Goal: Task Accomplishment & Management: Manage account settings

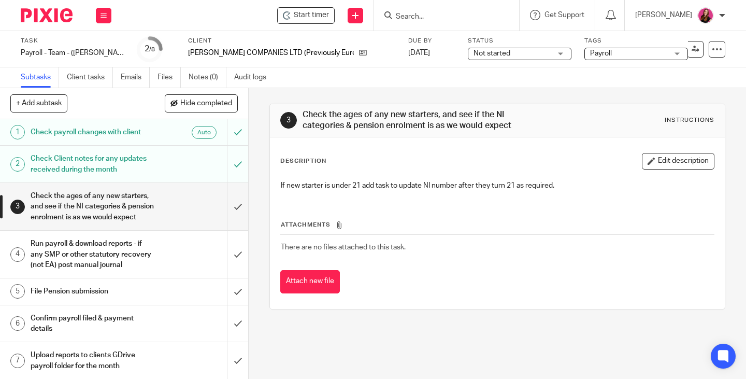
click at [627, 51] on span "Payroll" at bounding box center [629, 53] width 78 height 11
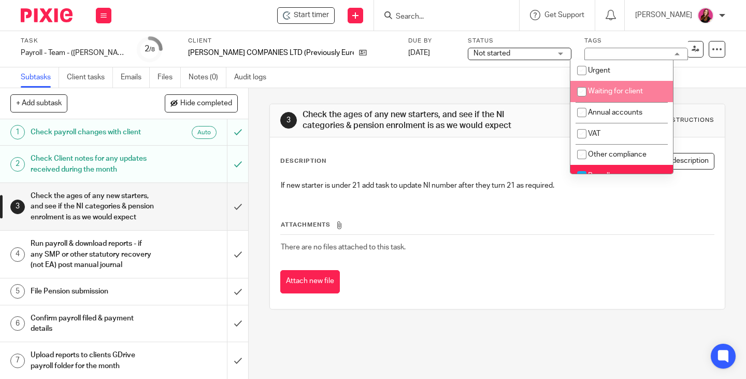
click at [630, 93] on span "Waiting for client" at bounding box center [615, 91] width 55 height 7
checkbox input "true"
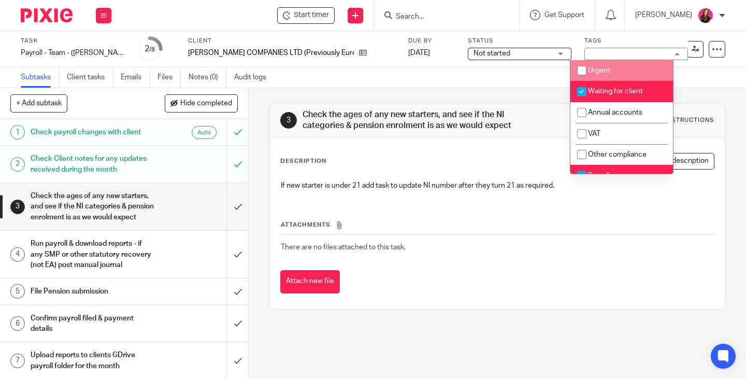
drag, startPoint x: 714, startPoint y: 74, endPoint x: 709, endPoint y: 71, distance: 6.0
click at [714, 76] on div "Subtasks Client tasks Emails Files Notes (0) Audit logs" at bounding box center [373, 77] width 746 height 21
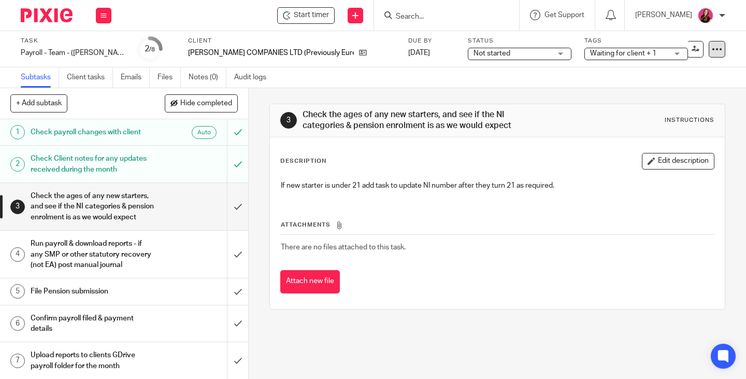
click at [712, 53] on icon at bounding box center [717, 49] width 10 height 10
click at [672, 44] on label "Tags" at bounding box center [637, 41] width 104 height 8
drag, startPoint x: 103, startPoint y: 15, endPoint x: 104, endPoint y: 31, distance: 16.1
click at [103, 15] on icon at bounding box center [104, 15] width 6 height 6
click at [102, 44] on li "Work" at bounding box center [103, 48] width 27 height 15
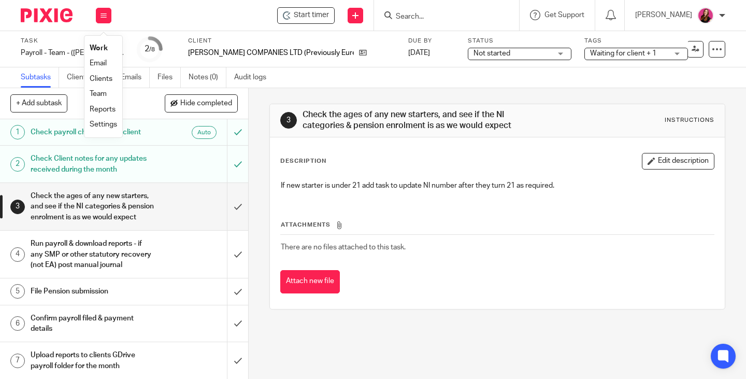
click at [94, 48] on link "Work" at bounding box center [99, 48] width 18 height 7
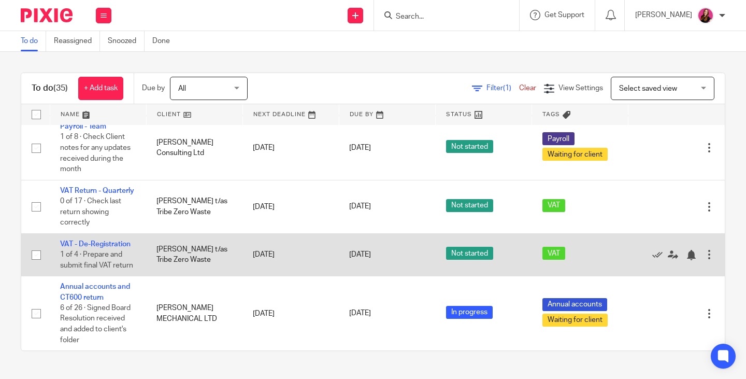
scroll to position [2026, 0]
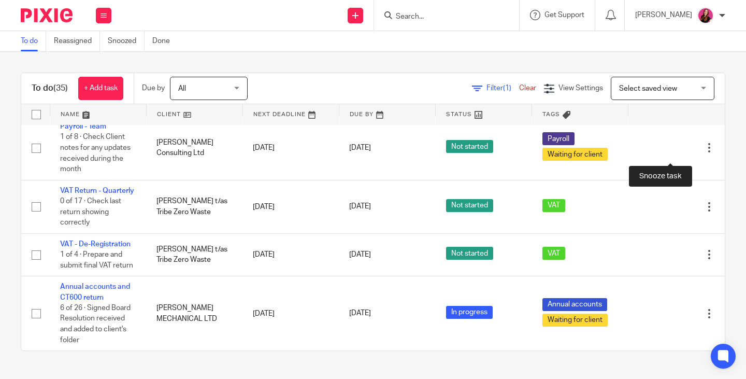
click at [686, 79] on div at bounding box center [691, 73] width 10 height 10
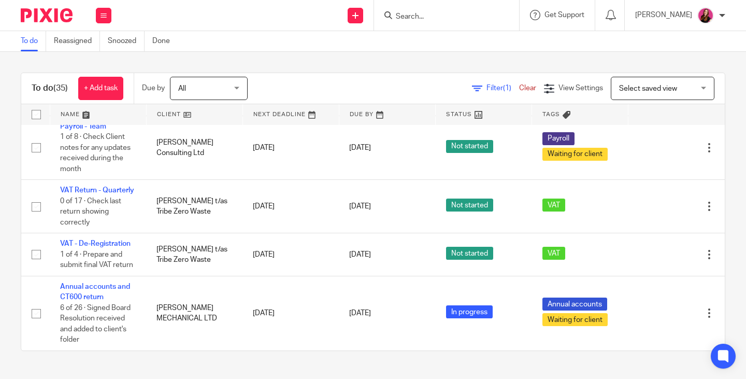
click at [471, 16] on input "Search" at bounding box center [441, 16] width 93 height 9
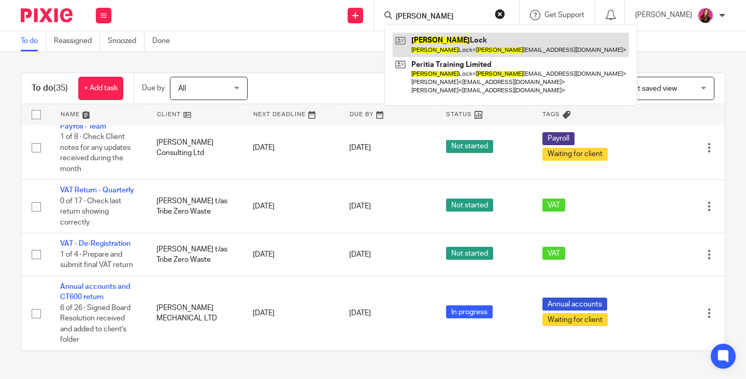
type input "maxine"
click at [466, 41] on link at bounding box center [511, 45] width 236 height 24
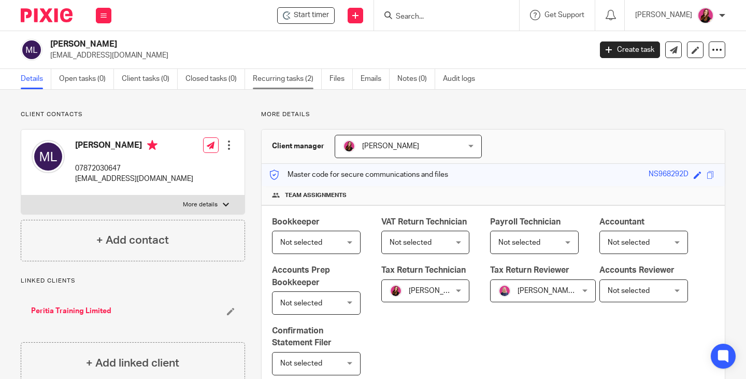
click at [272, 79] on link "Recurring tasks (2)" at bounding box center [287, 79] width 69 height 20
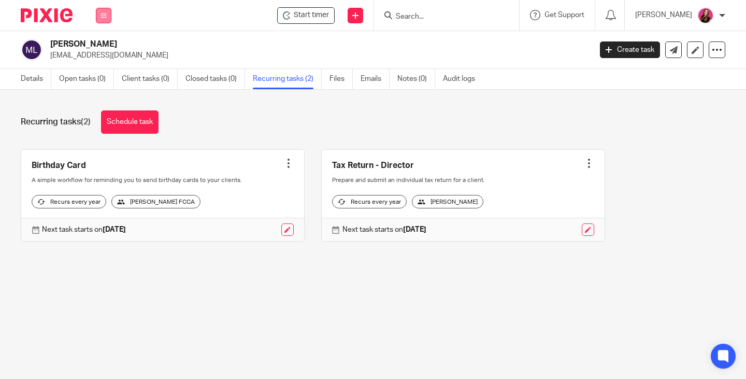
click at [105, 21] on button at bounding box center [104, 16] width 16 height 16
click at [102, 49] on link "Work" at bounding box center [98, 48] width 17 height 7
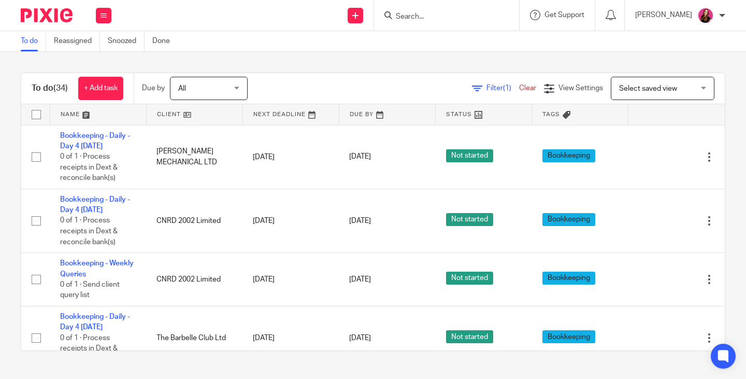
click at [469, 13] on input "Search" at bounding box center [441, 16] width 93 height 9
click button "submit" at bounding box center [0, 0] width 0 height 0
click at [473, 14] on input "hab" at bounding box center [441, 16] width 93 height 9
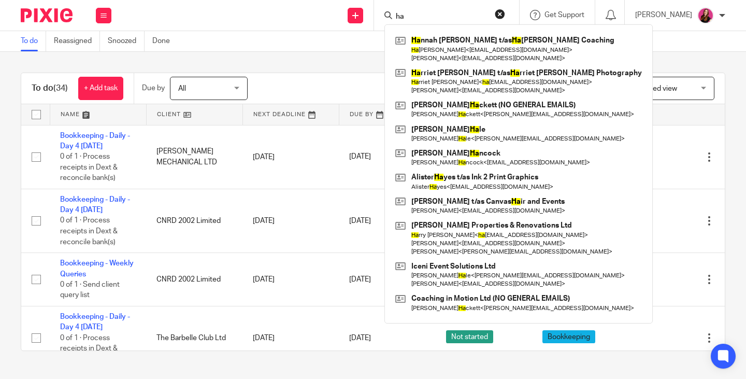
type input "h"
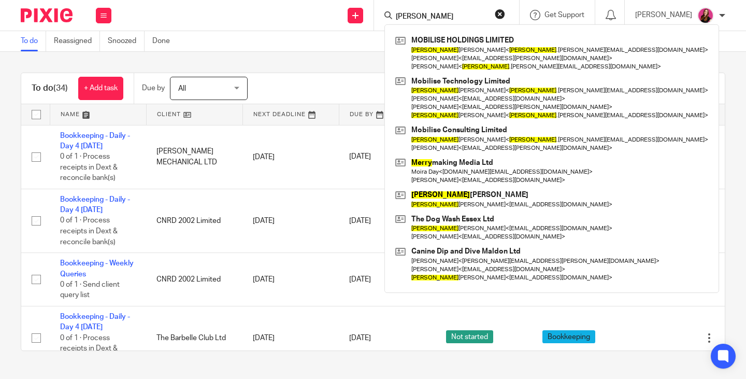
type input "kerry"
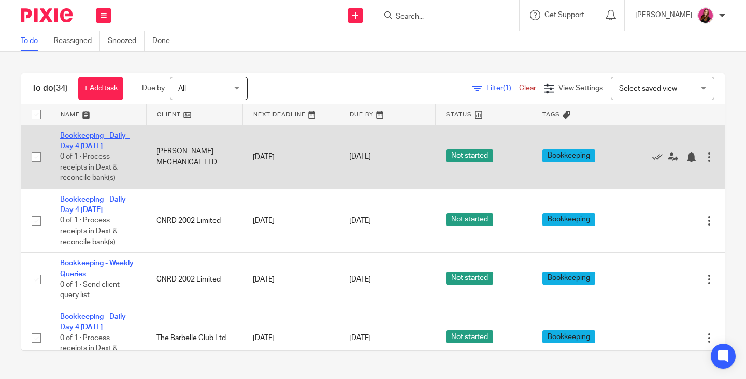
click at [91, 138] on link "Bookkeeping - Daily - Day 4 [DATE]" at bounding box center [95, 141] width 70 height 18
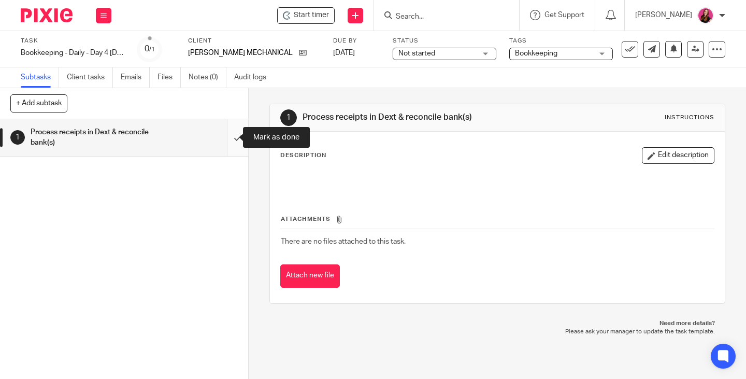
click at [232, 132] on input "submit" at bounding box center [124, 137] width 248 height 37
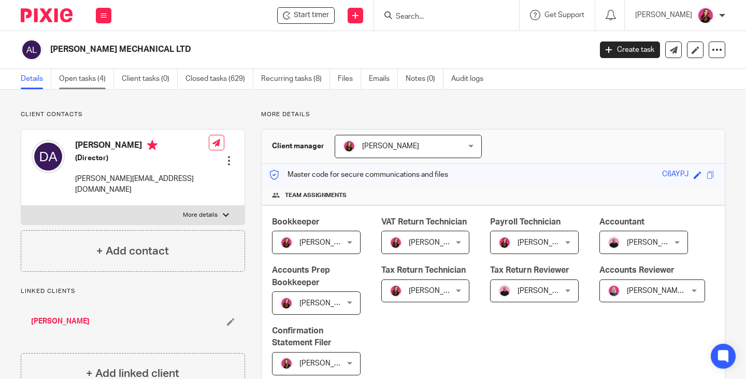
click at [95, 78] on link "Open tasks (4)" at bounding box center [86, 79] width 55 height 20
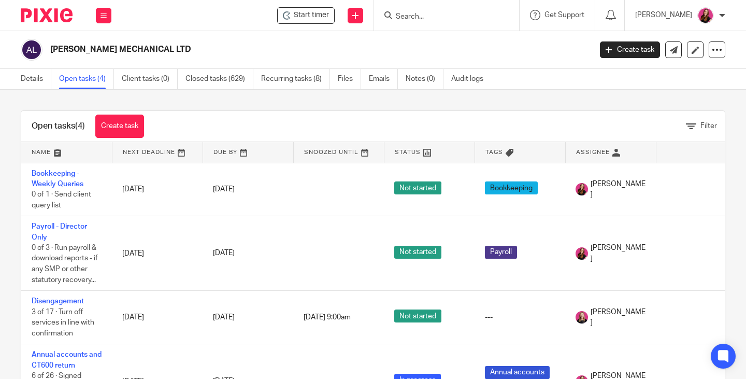
click at [67, 174] on link "Bookkeeping - Weekly Queries" at bounding box center [58, 179] width 52 height 18
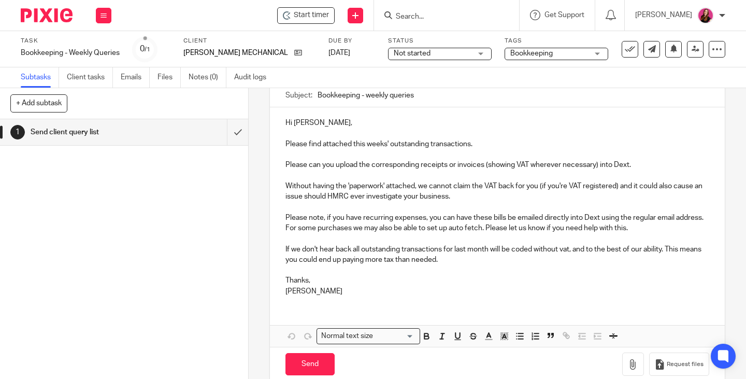
scroll to position [119, 0]
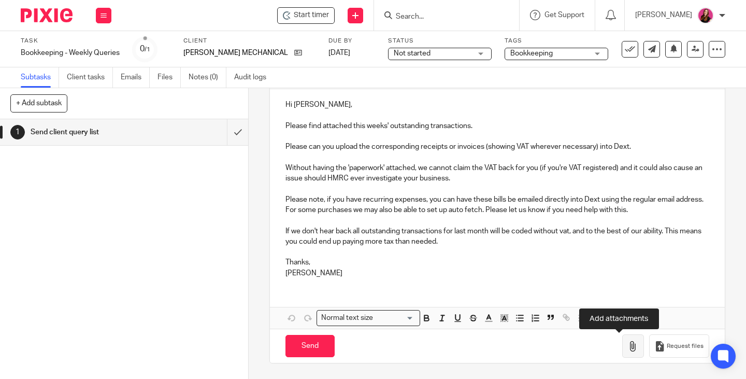
click at [628, 349] on icon "button" at bounding box center [633, 346] width 10 height 10
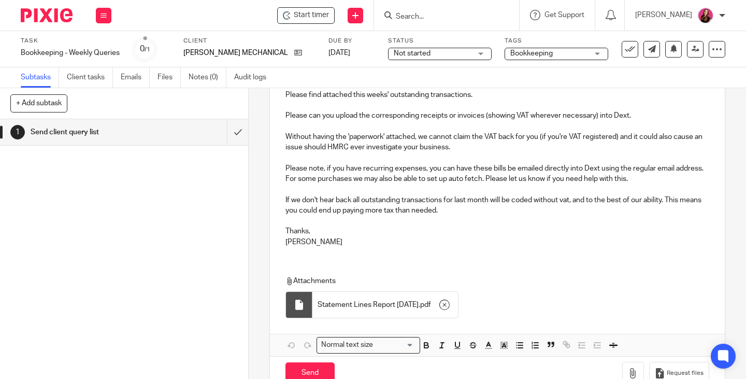
scroll to position [177, 0]
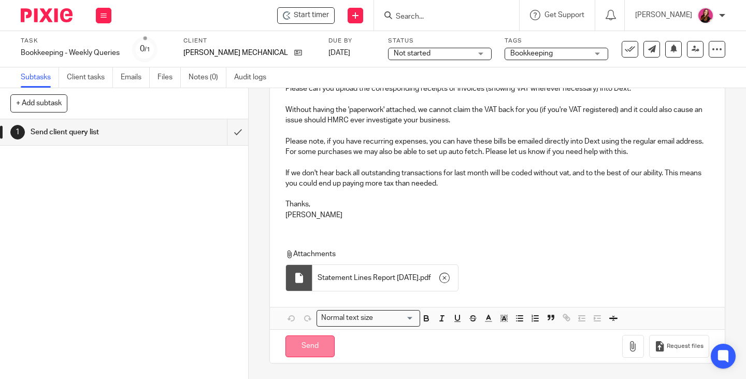
click at [327, 336] on input "Send" at bounding box center [310, 346] width 49 height 22
type input "Sent"
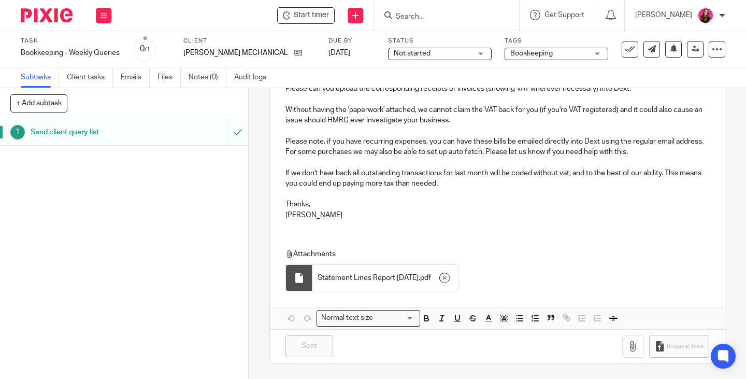
scroll to position [0, 0]
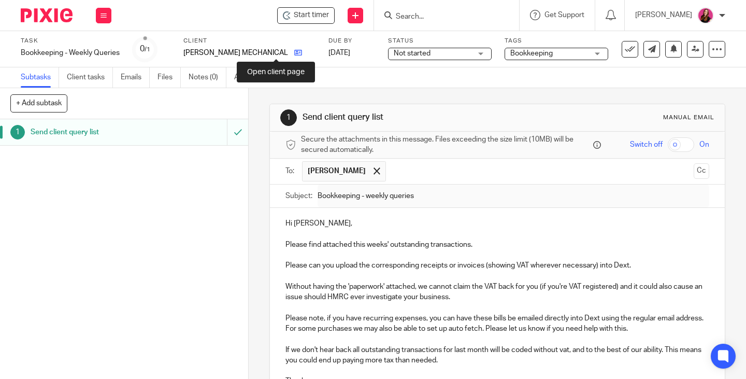
click at [294, 55] on icon at bounding box center [298, 53] width 8 height 8
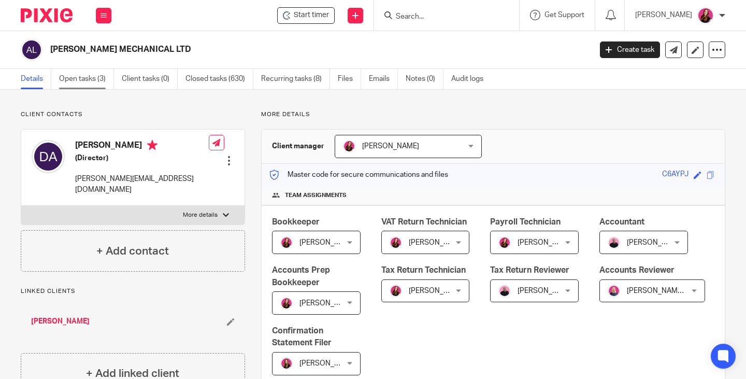
click at [75, 84] on link "Open tasks (3)" at bounding box center [86, 79] width 55 height 20
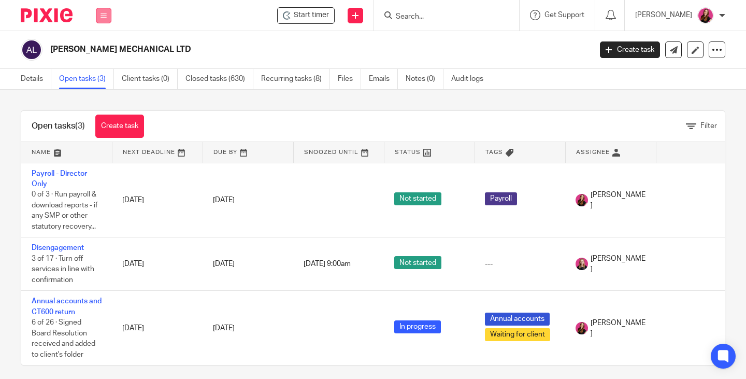
click at [100, 21] on button at bounding box center [104, 16] width 16 height 16
click at [103, 49] on link "Work" at bounding box center [98, 48] width 17 height 7
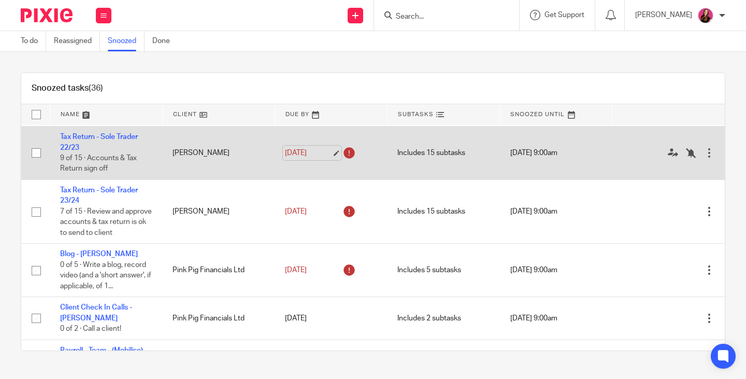
scroll to position [104, 0]
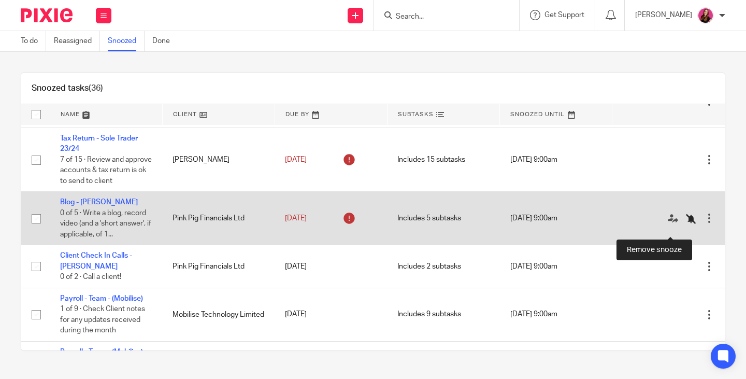
click at [686, 224] on icon at bounding box center [691, 219] width 10 height 10
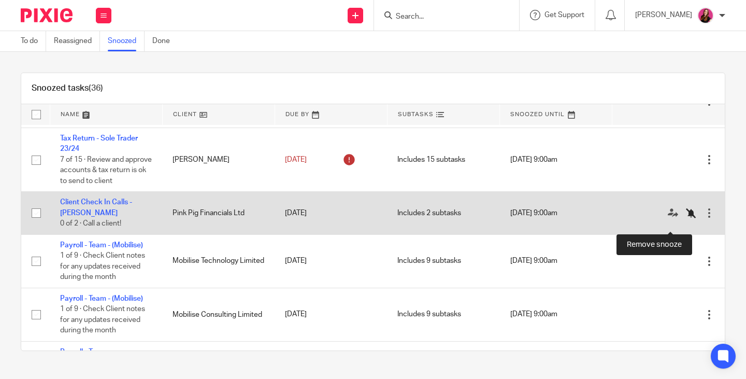
click at [686, 218] on icon at bounding box center [691, 213] width 10 height 10
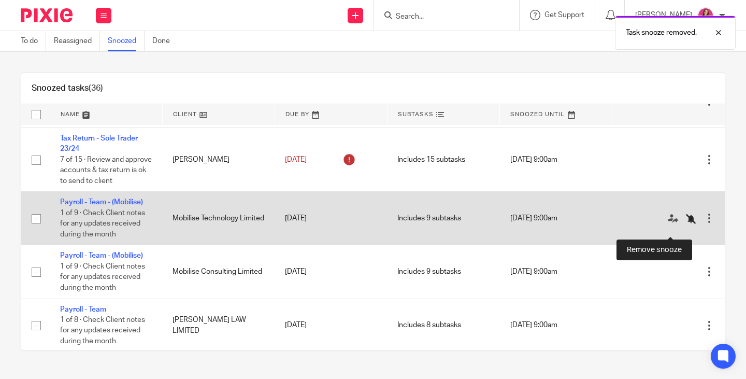
click at [686, 224] on icon at bounding box center [691, 219] width 10 height 10
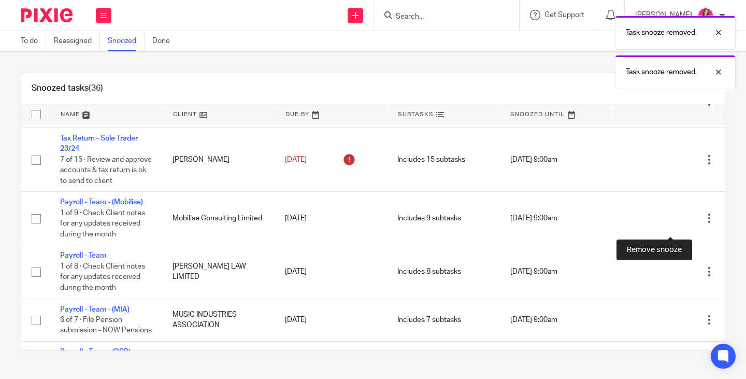
click at [686, 224] on icon at bounding box center [691, 219] width 10 height 10
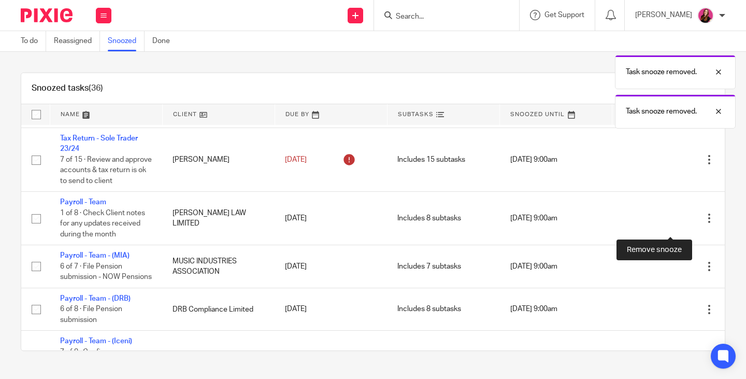
click at [686, 224] on icon at bounding box center [691, 219] width 10 height 10
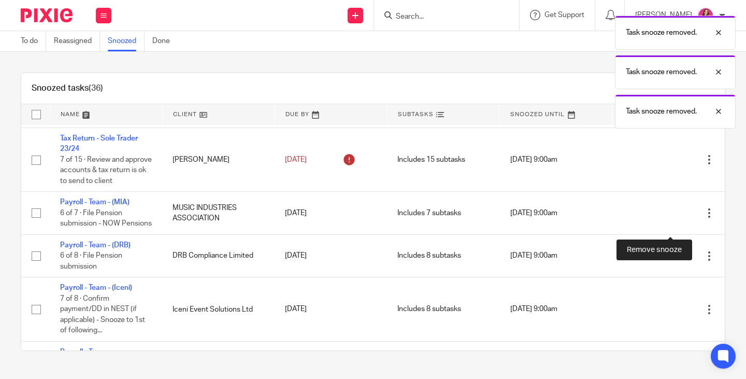
click at [686, 218] on icon at bounding box center [691, 213] width 10 height 10
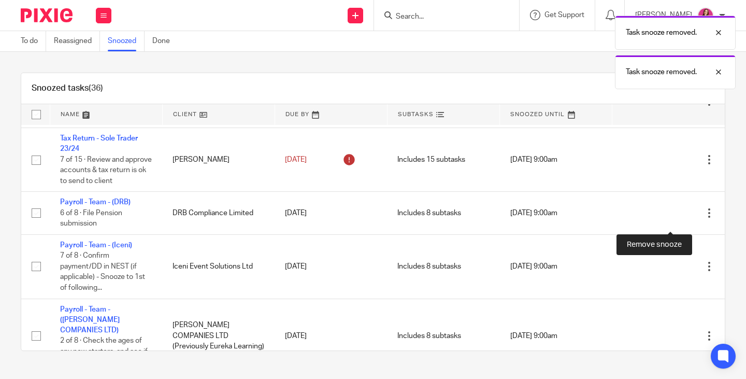
click at [686, 218] on icon at bounding box center [691, 213] width 10 height 10
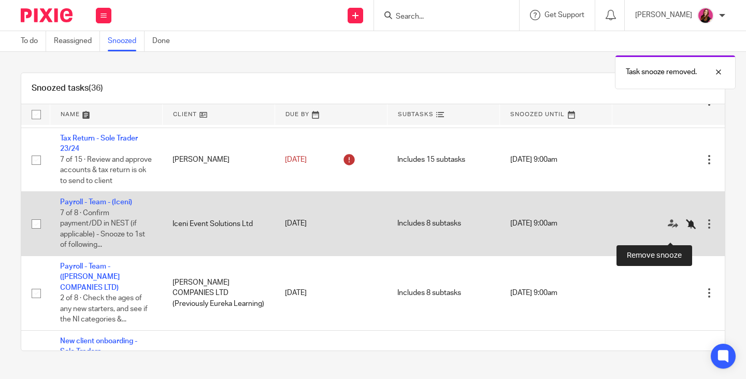
click at [686, 229] on icon at bounding box center [691, 224] width 10 height 10
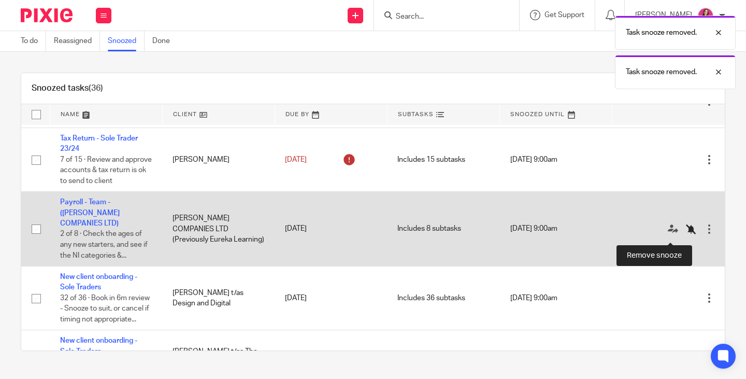
click at [686, 234] on icon at bounding box center [691, 229] width 10 height 10
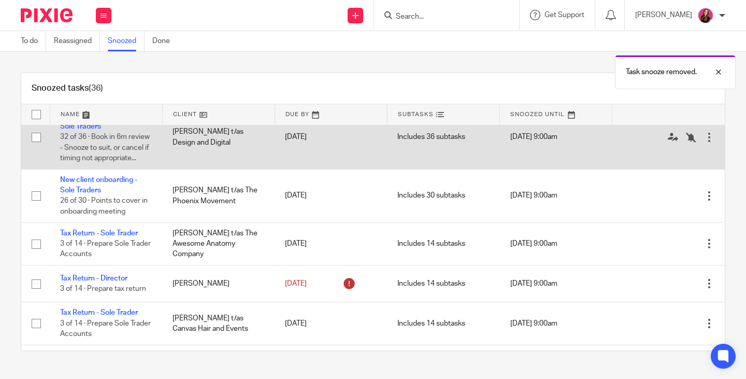
scroll to position [207, 0]
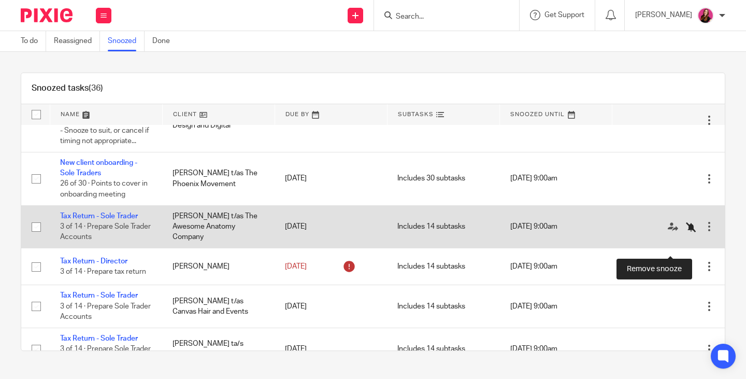
click at [686, 232] on icon at bounding box center [691, 227] width 10 height 10
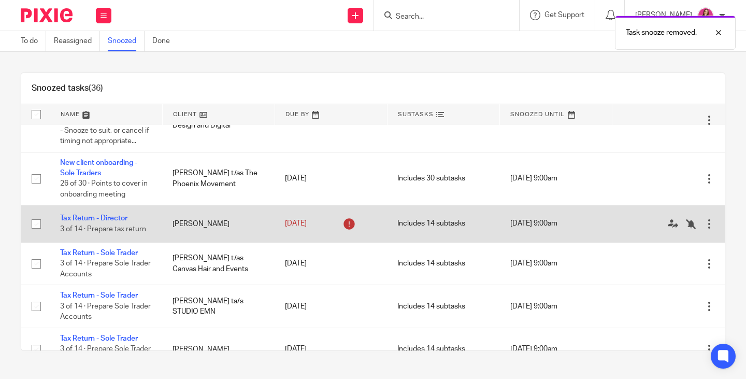
scroll to position [259, 0]
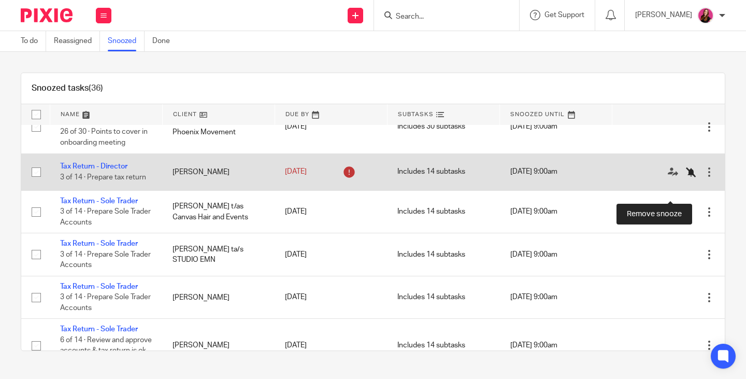
click at [686, 177] on icon at bounding box center [691, 172] width 10 height 10
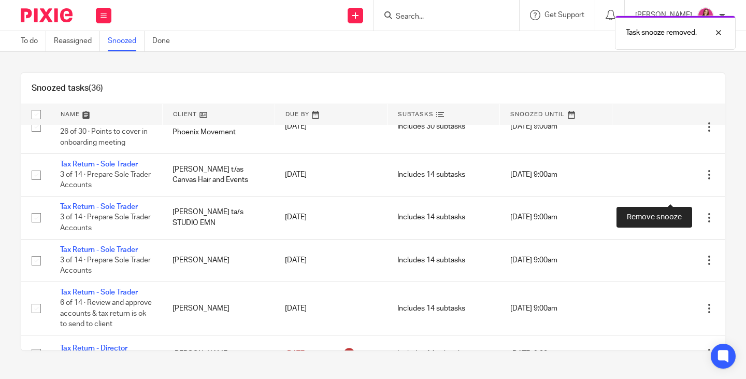
click at [686, 180] on icon at bounding box center [691, 175] width 10 height 10
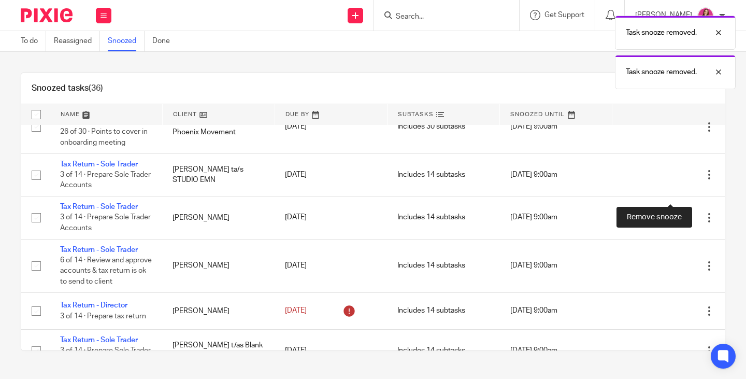
click at [686, 180] on icon at bounding box center [691, 175] width 10 height 10
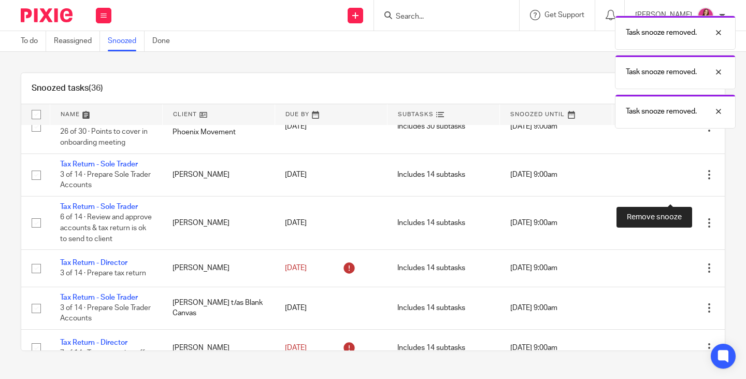
click at [686, 180] on icon at bounding box center [691, 175] width 10 height 10
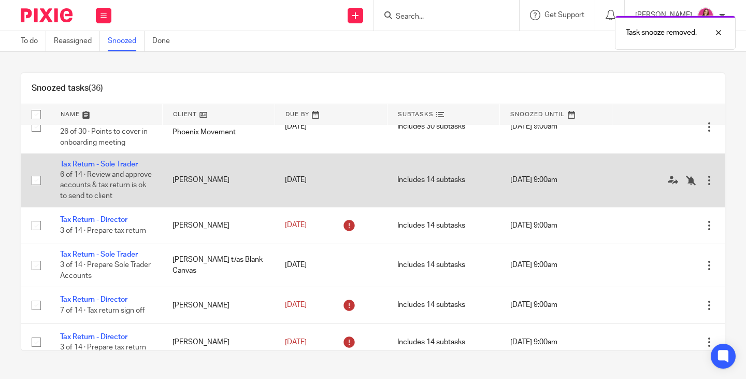
scroll to position [311, 0]
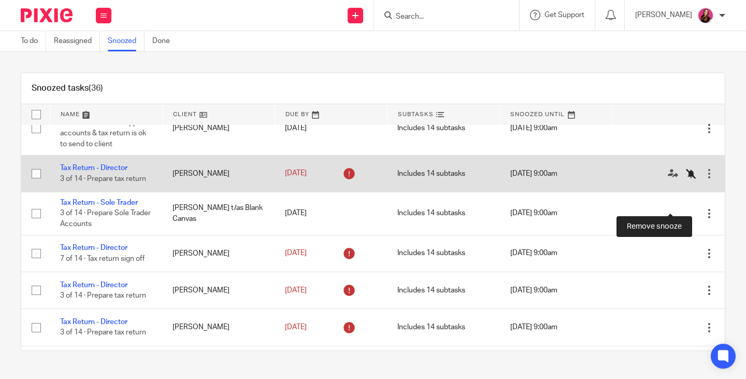
click at [686, 179] on icon at bounding box center [691, 173] width 10 height 10
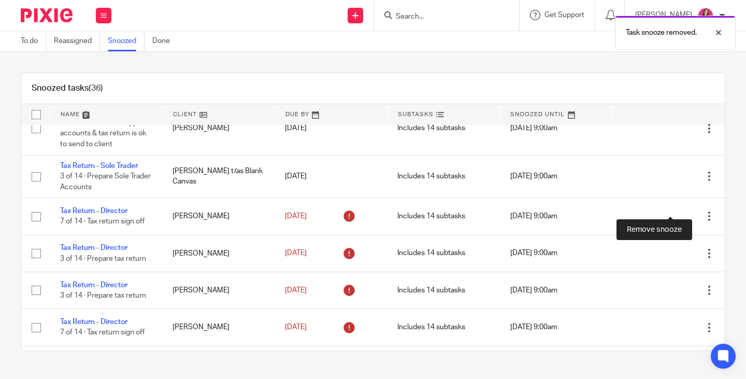
click at [686, 182] on icon at bounding box center [691, 177] width 10 height 10
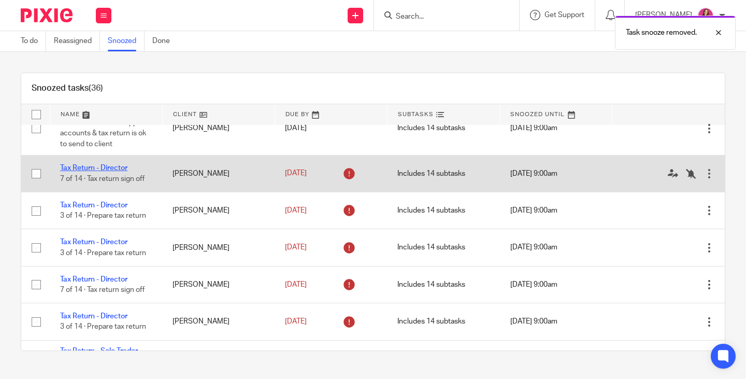
click at [81, 172] on link "Tax Return - Director" at bounding box center [93, 167] width 67 height 7
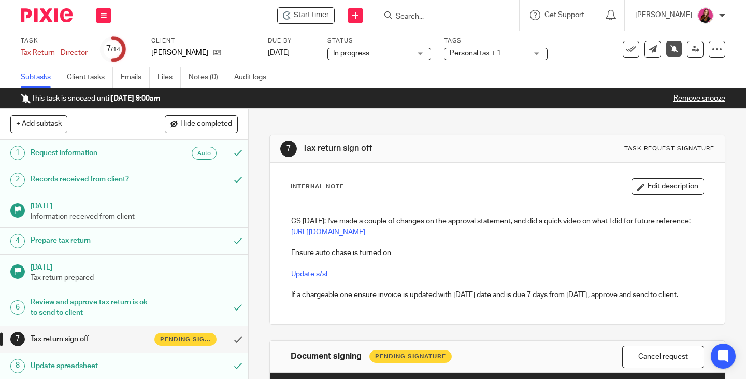
scroll to position [196, 0]
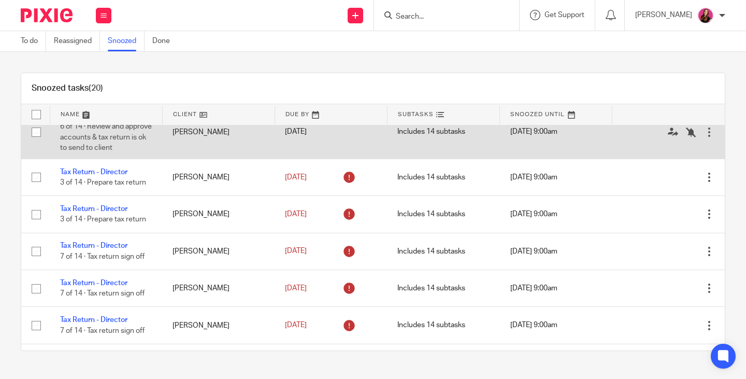
scroll to position [518, 0]
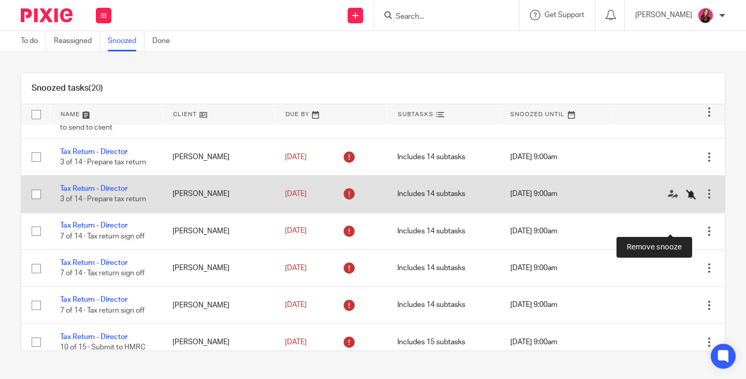
click at [686, 200] on icon at bounding box center [691, 194] width 10 height 10
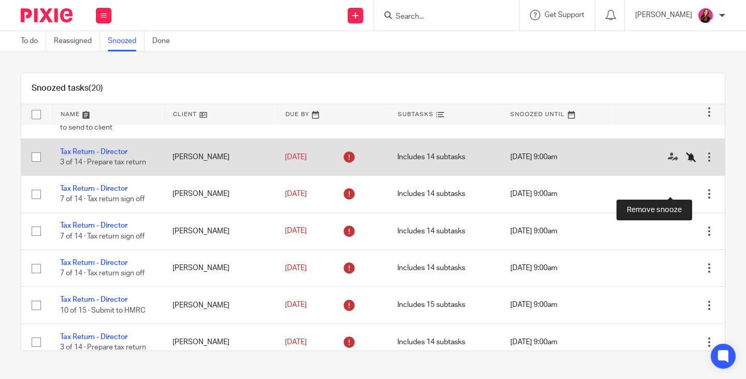
click at [686, 162] on icon at bounding box center [691, 157] width 10 height 10
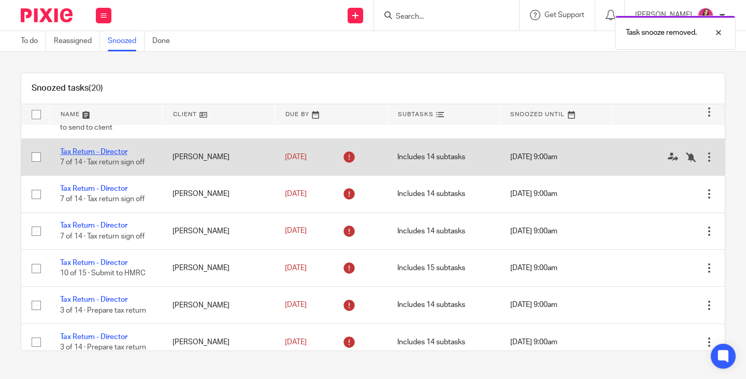
click at [96, 155] on link "Tax Return - Director" at bounding box center [93, 151] width 67 height 7
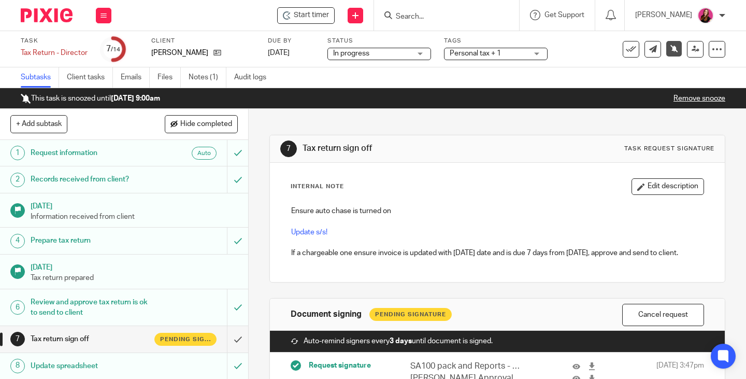
scroll to position [144, 0]
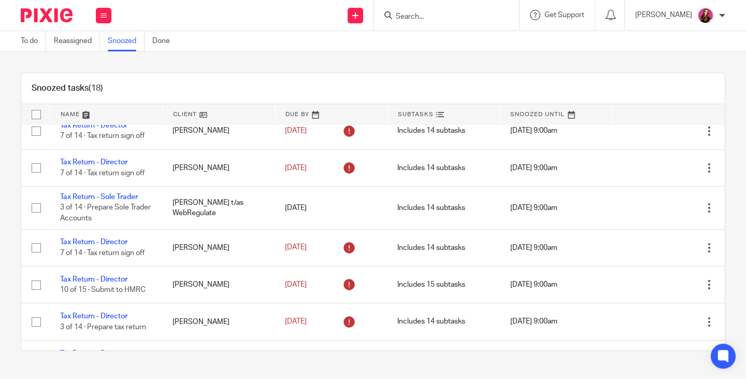
scroll to position [518, 0]
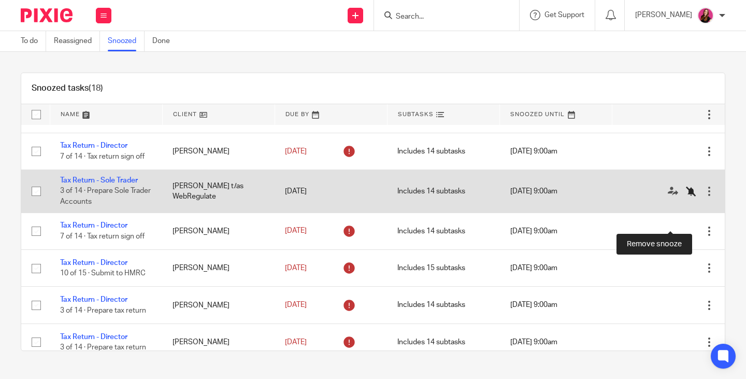
click at [686, 196] on icon at bounding box center [691, 191] width 10 height 10
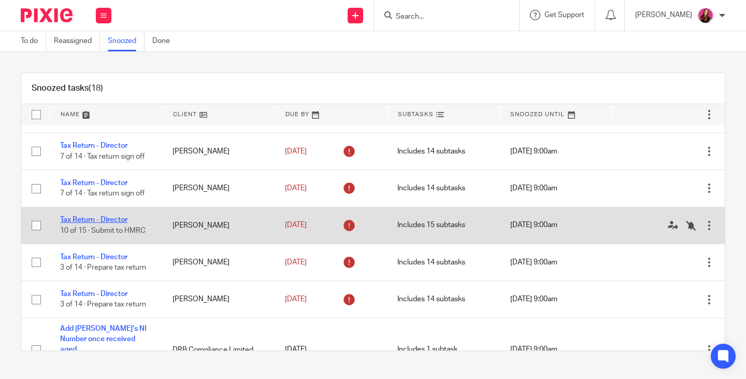
click at [94, 223] on link "Tax Return - Director" at bounding box center [93, 219] width 67 height 7
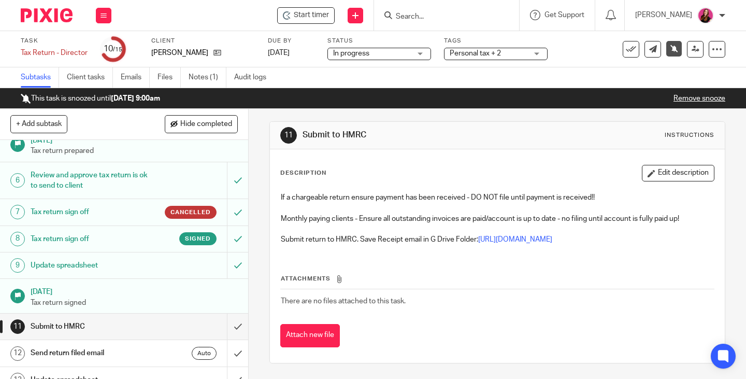
scroll to position [155, 0]
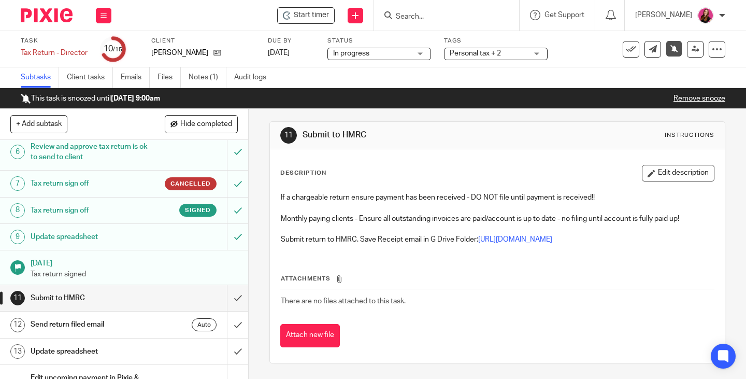
click at [681, 97] on link "Remove snooze" at bounding box center [700, 98] width 52 height 7
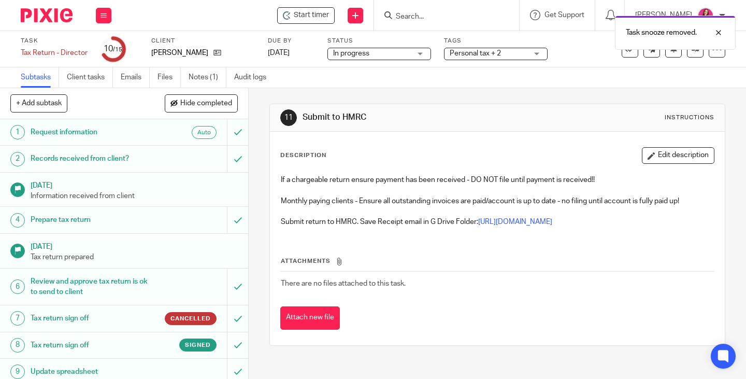
click at [79, 346] on h1 "Tax return sign off" at bounding box center [93, 345] width 124 height 16
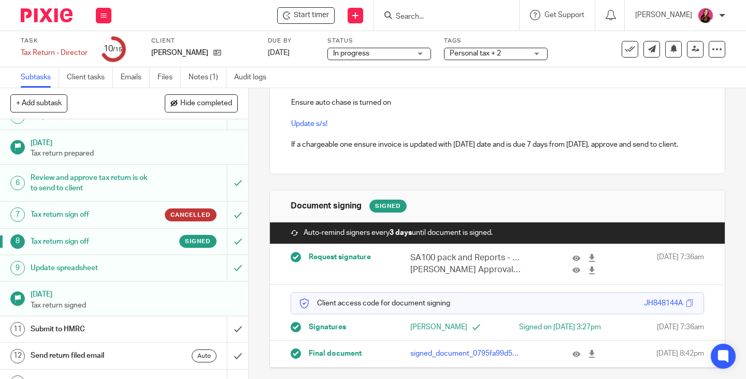
scroll to position [203, 0]
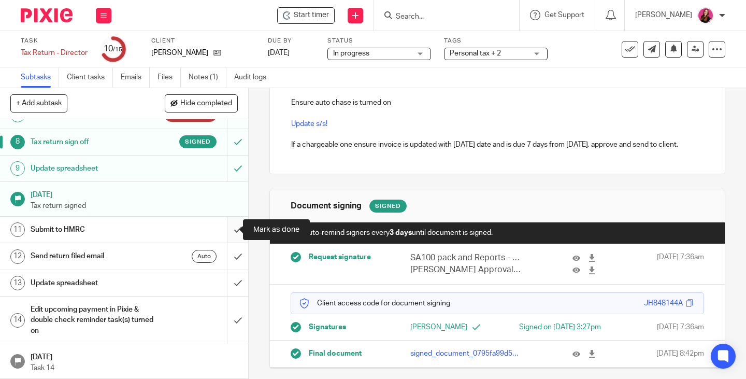
click at [229, 229] on input "submit" at bounding box center [124, 230] width 248 height 26
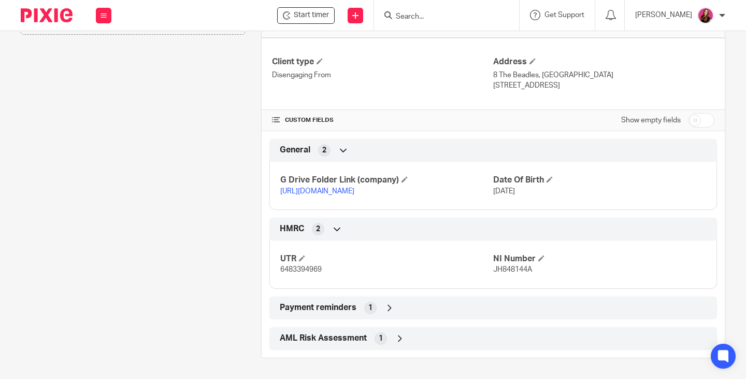
scroll to position [400, 0]
click at [389, 308] on icon at bounding box center [390, 308] width 10 height 10
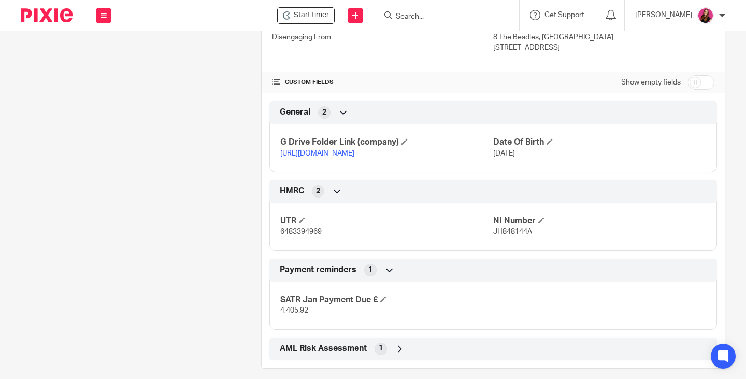
scroll to position [448, 0]
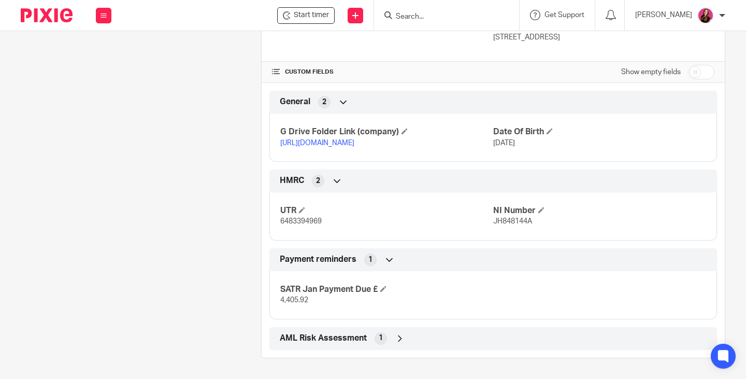
click at [688, 65] on input "checkbox" at bounding box center [701, 72] width 26 height 15
checkbox input "true"
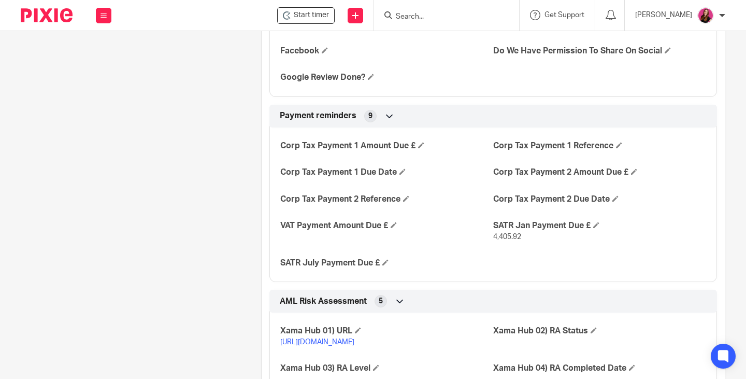
scroll to position [1692, 0]
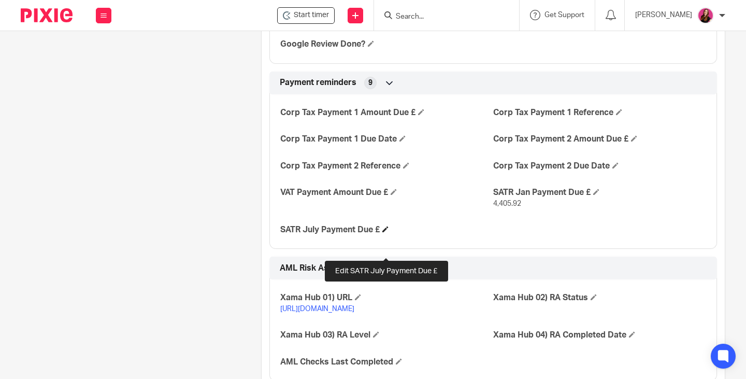
click at [386, 232] on span at bounding box center [385, 229] width 6 height 6
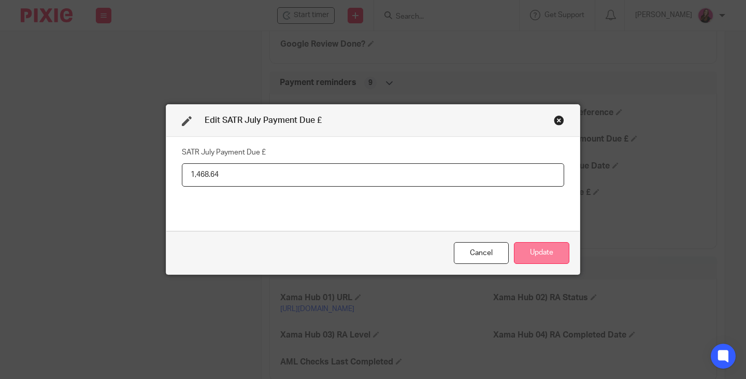
type input "1,468.64"
click at [554, 256] on button "Update" at bounding box center [541, 253] width 55 height 22
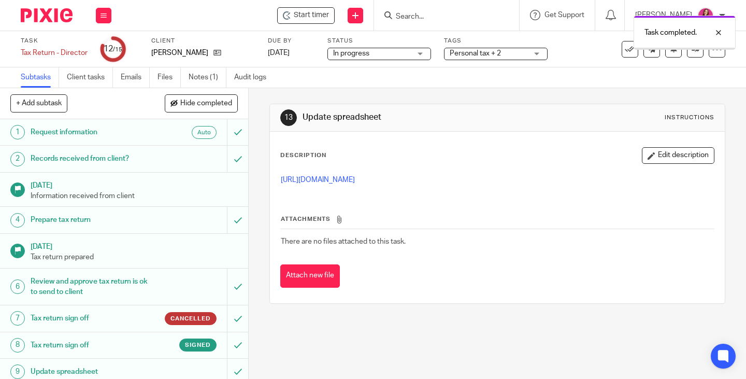
scroll to position [203, 0]
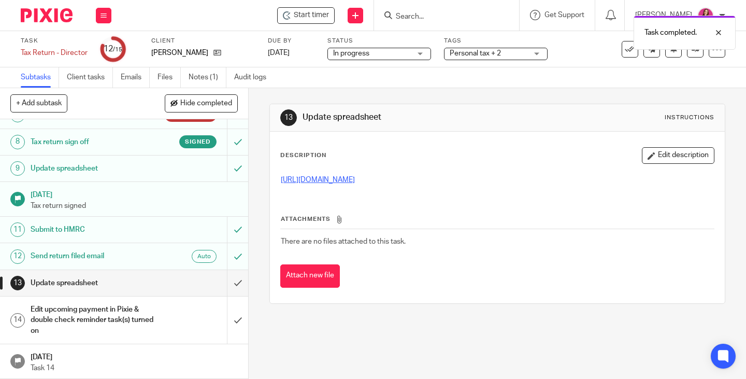
click at [355, 179] on link "https://docs.google.com/spreadsheets/d/12txNbY2JtOWOW-bO2A8kuvTpfL_sWeZgMyHH0_H…" at bounding box center [318, 179] width 74 height 7
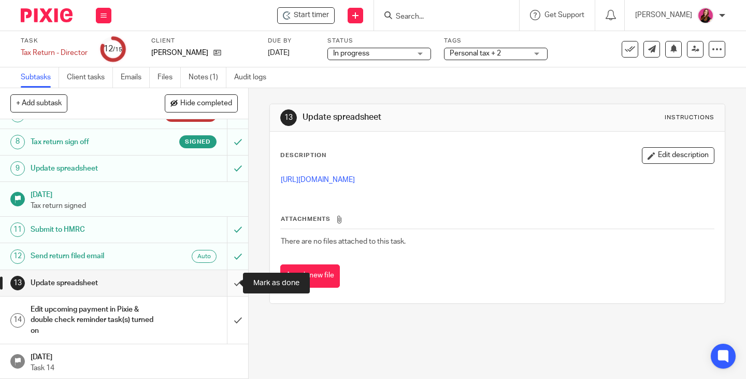
click at [226, 282] on input "submit" at bounding box center [124, 283] width 248 height 26
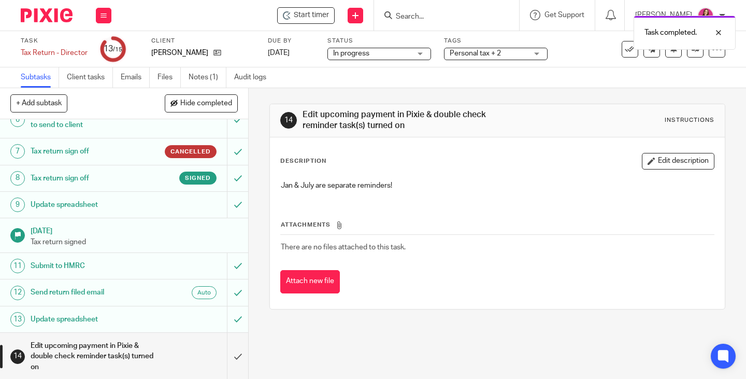
scroll to position [203, 0]
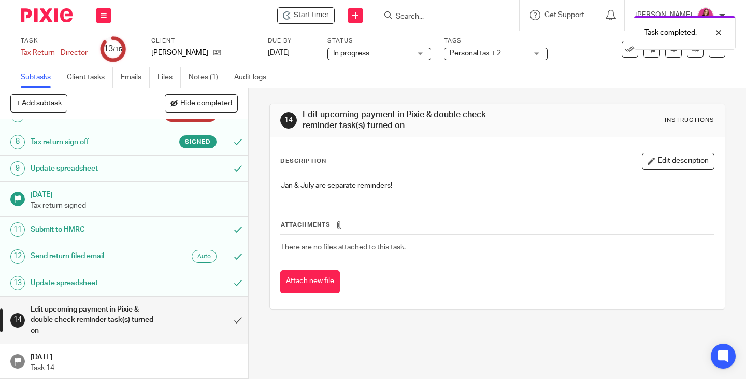
click at [538, 56] on div "Personal tax + 2" at bounding box center [496, 54] width 104 height 12
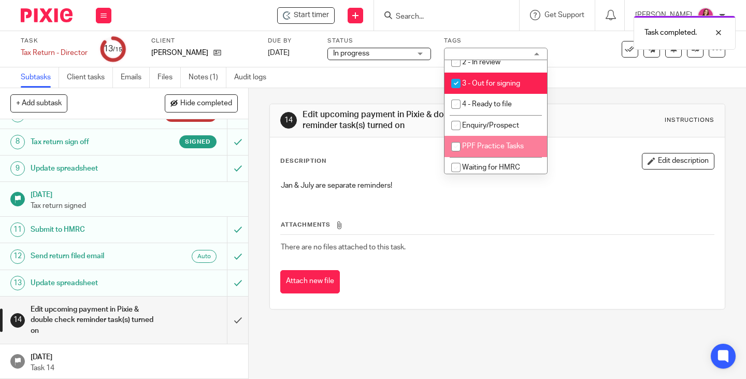
scroll to position [207, 0]
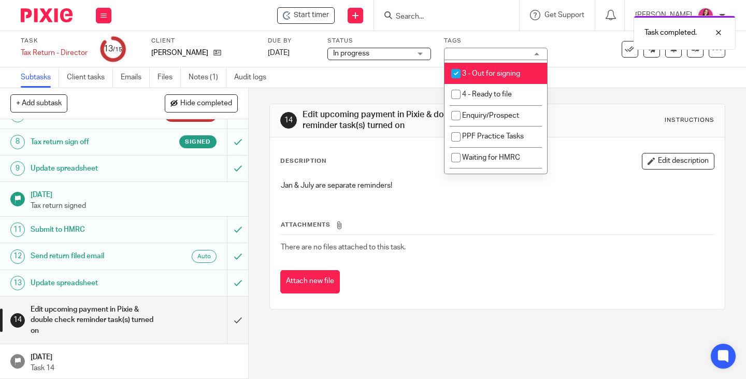
click at [510, 66] on li "3 - Out for signing" at bounding box center [496, 73] width 103 height 21
checkbox input "false"
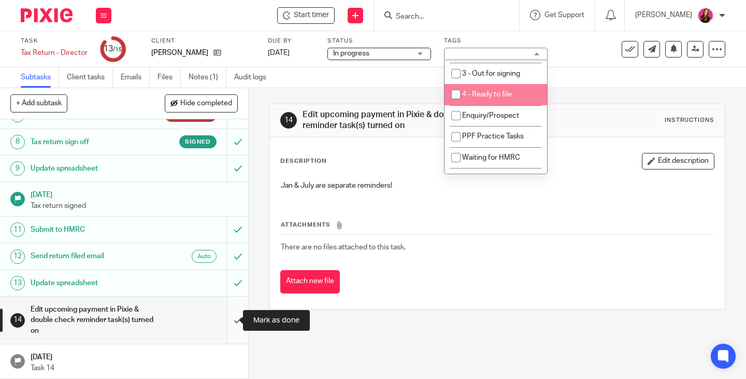
click at [227, 320] on input "submit" at bounding box center [124, 319] width 248 height 47
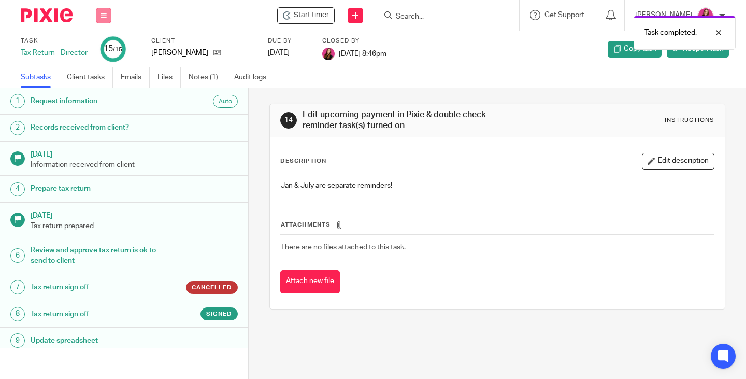
click at [105, 18] on icon at bounding box center [104, 15] width 6 height 6
click at [100, 50] on link "Work" at bounding box center [99, 48] width 18 height 7
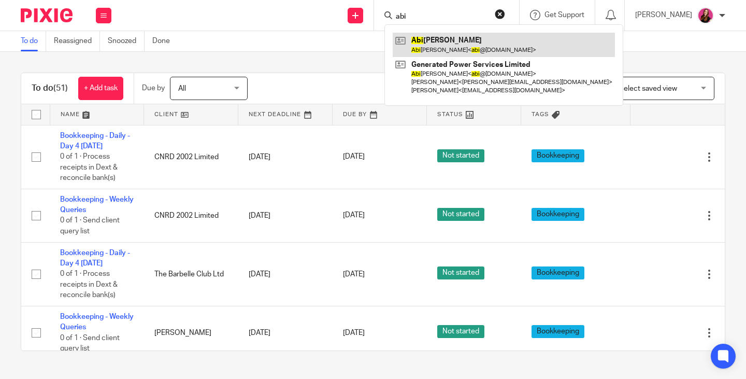
type input "abi"
click at [446, 45] on link at bounding box center [504, 45] width 222 height 24
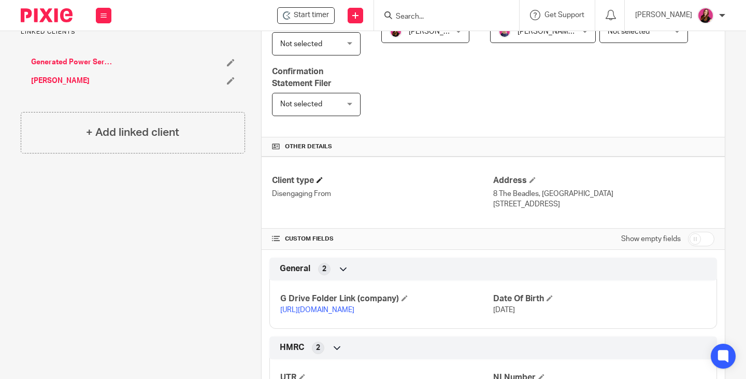
scroll to position [311, 0]
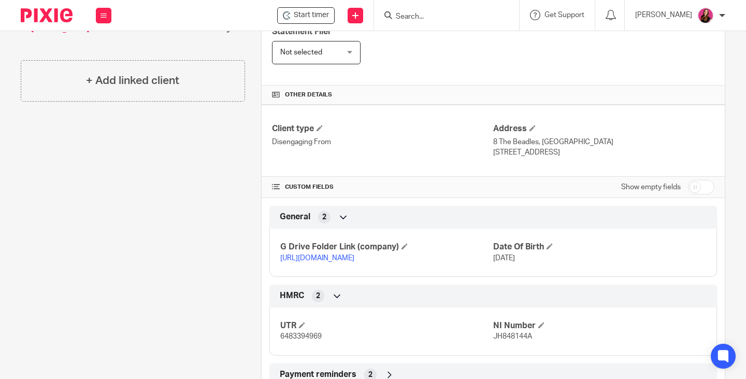
click at [345, 262] on link "[URL][DOMAIN_NAME]" at bounding box center [317, 257] width 74 height 7
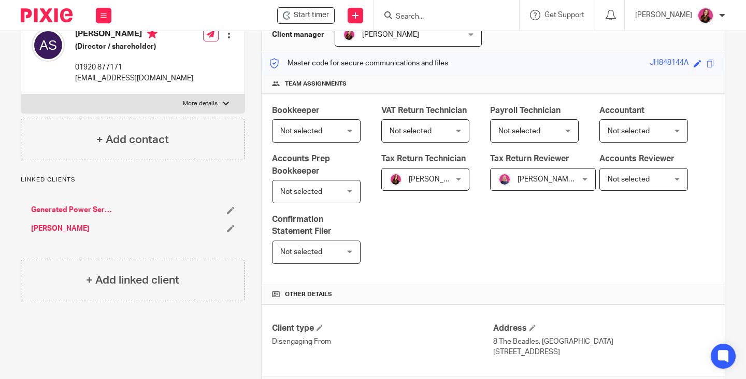
scroll to position [0, 0]
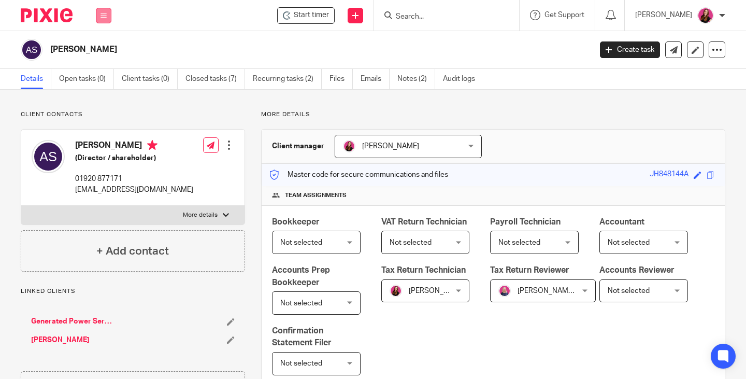
click at [101, 19] on button at bounding box center [104, 16] width 16 height 16
click at [104, 48] on link "Work" at bounding box center [98, 48] width 17 height 7
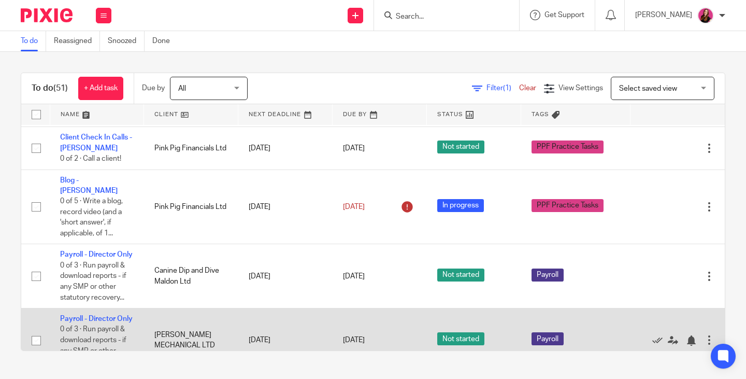
scroll to position [622, 0]
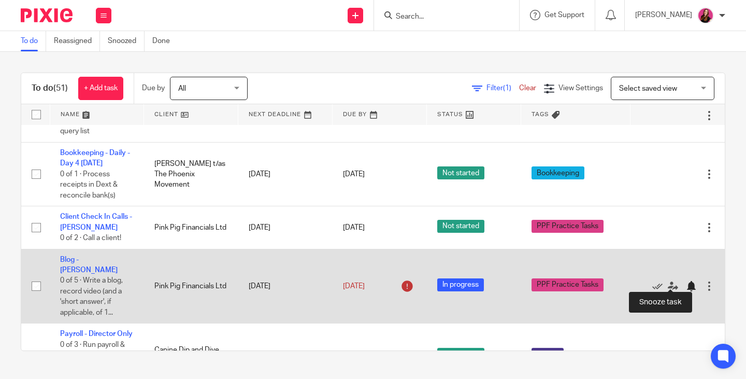
click at [686, 286] on div at bounding box center [691, 286] width 10 height 10
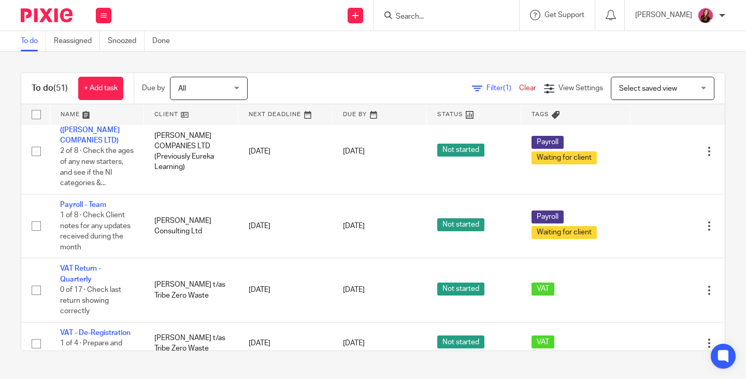
scroll to position [2176, 0]
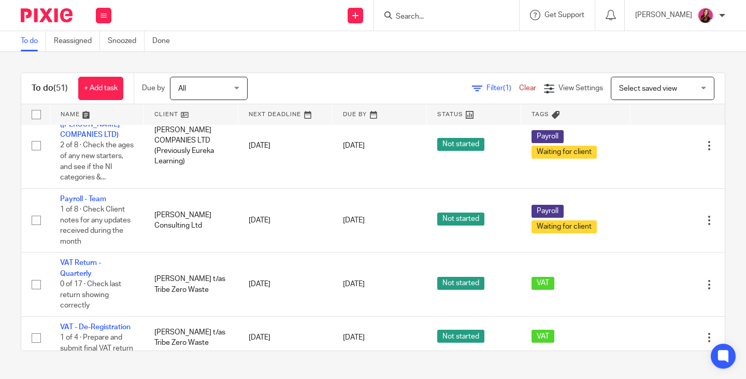
click at [93, 53] on link "Payroll - Team - (Engage)" at bounding box center [85, 45] width 50 height 18
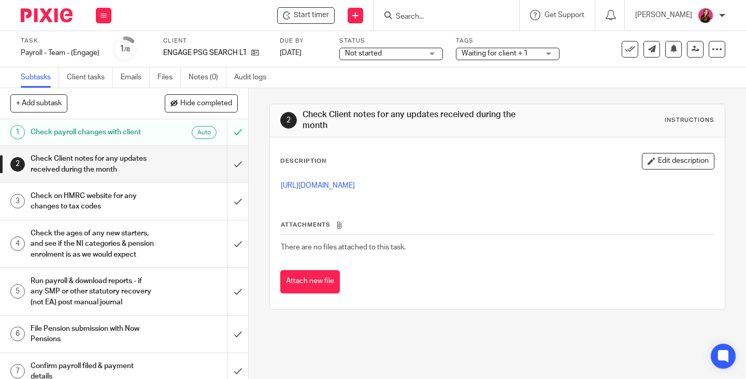
click at [528, 55] on span "Waiting for client + 1" at bounding box center [495, 53] width 66 height 7
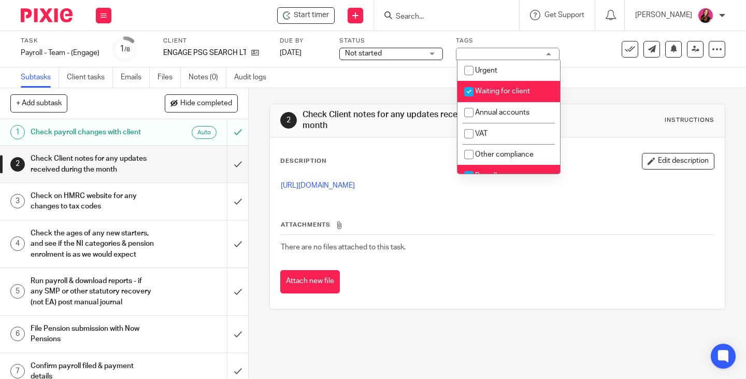
click at [511, 89] on span "Waiting for client" at bounding box center [502, 91] width 55 height 7
checkbox input "false"
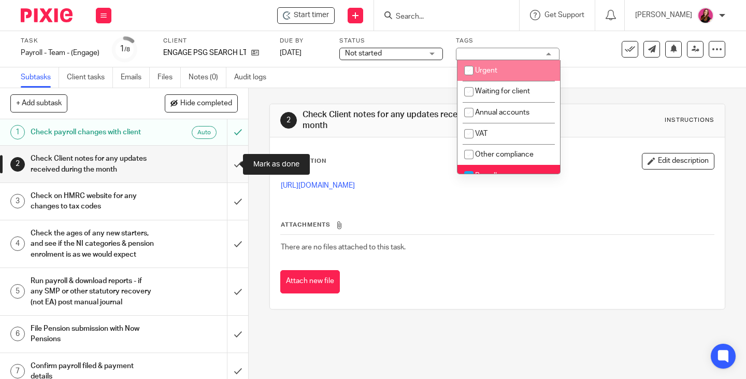
click at [227, 164] on input "submit" at bounding box center [124, 164] width 248 height 37
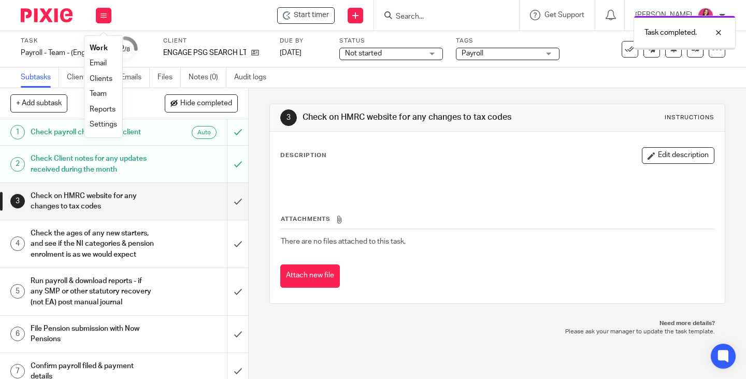
click at [104, 45] on link "Work" at bounding box center [99, 48] width 18 height 7
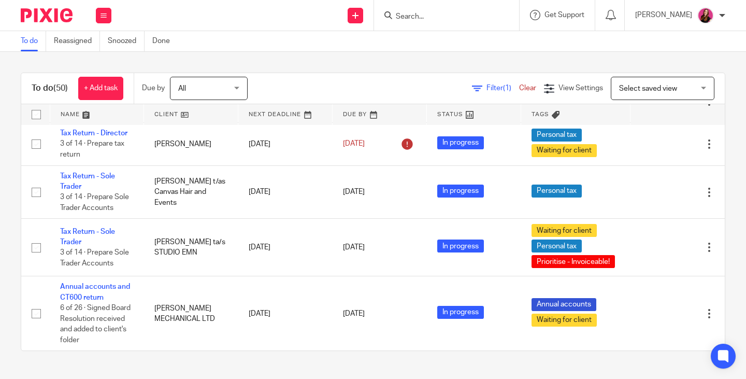
scroll to position [2966, 0]
click at [126, 42] on link "Snoozed" at bounding box center [126, 41] width 37 height 20
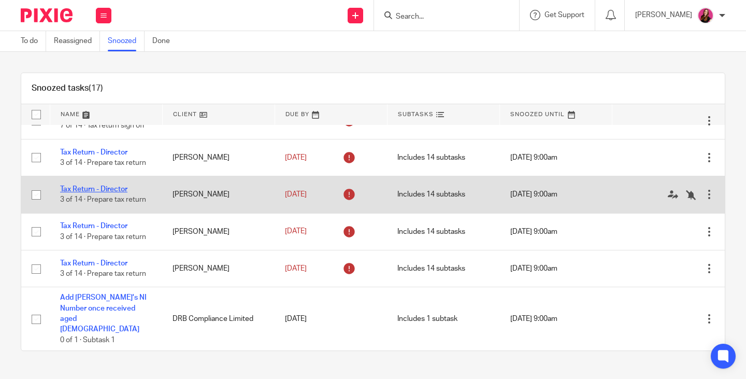
scroll to position [576, 0]
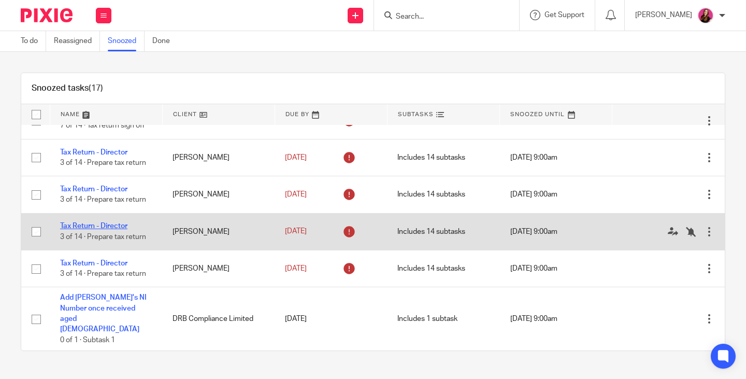
click at [93, 230] on link "Tax Return - Director" at bounding box center [93, 225] width 67 height 7
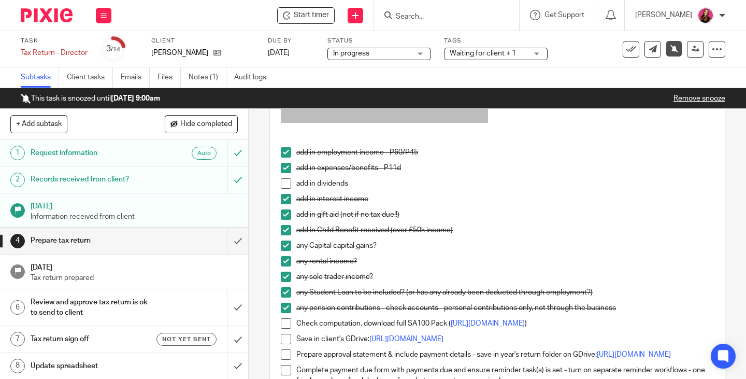
scroll to position [207, 0]
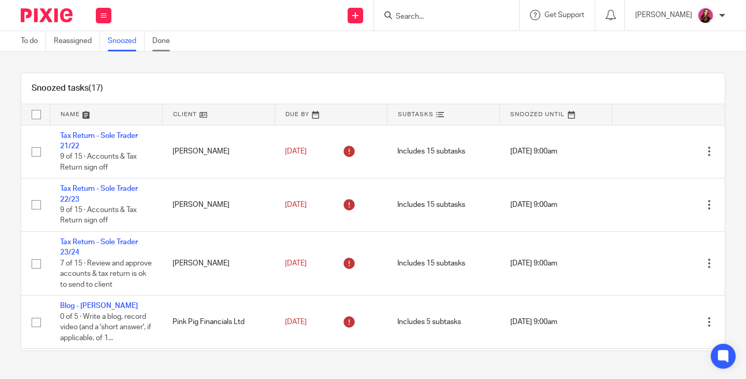
click at [170, 39] on link "Done" at bounding box center [164, 41] width 25 height 20
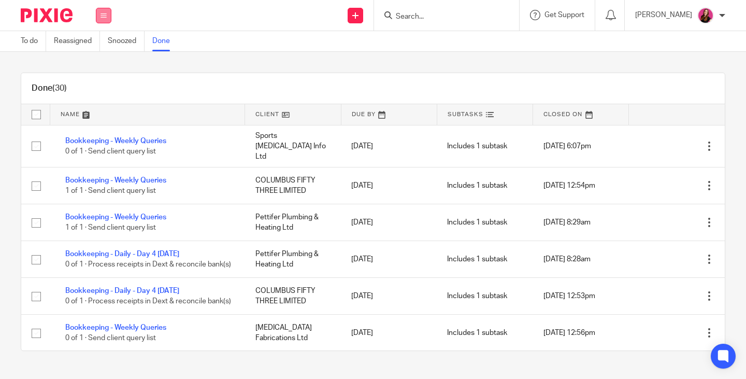
click at [103, 18] on button at bounding box center [104, 16] width 16 height 16
click at [100, 48] on link "Work" at bounding box center [99, 48] width 18 height 7
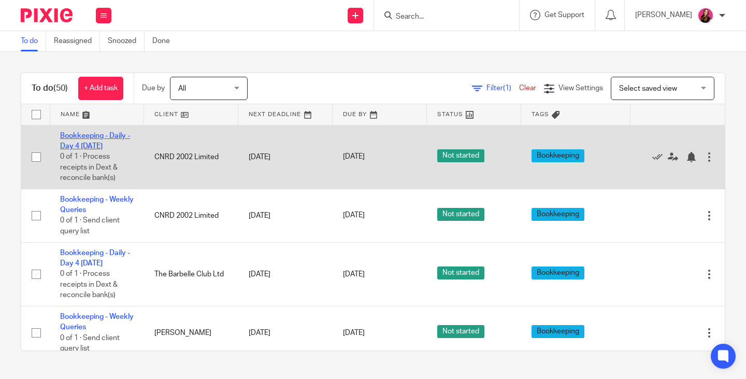
click at [94, 135] on link "Bookkeeping - Daily - Day 4 Thursday" at bounding box center [95, 141] width 70 height 18
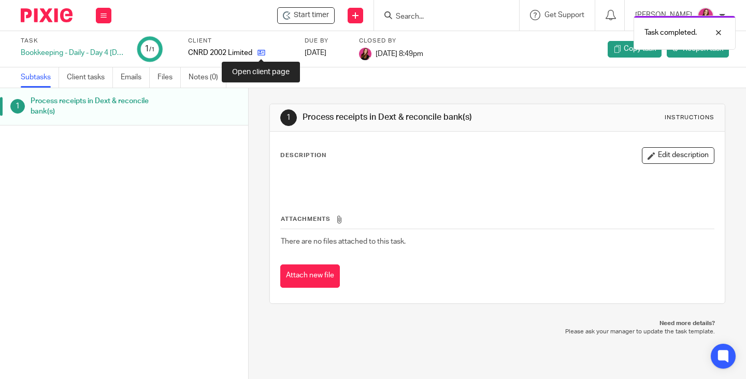
click at [265, 55] on icon at bounding box center [262, 53] width 8 height 8
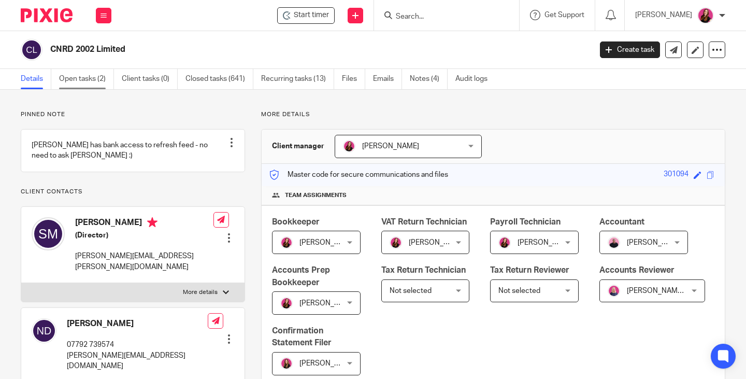
click at [96, 78] on link "Open tasks (2)" at bounding box center [86, 79] width 55 height 20
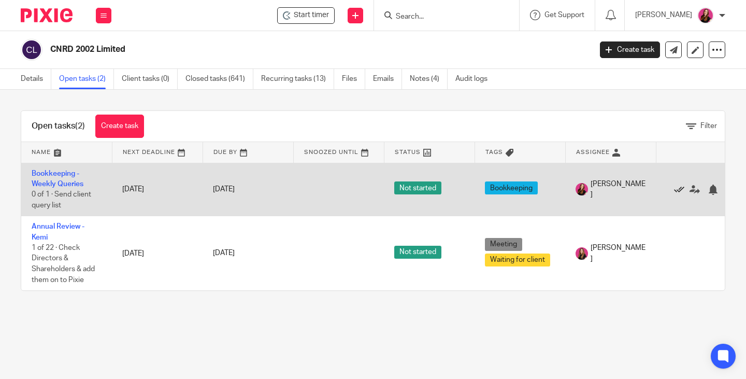
click at [679, 190] on icon at bounding box center [679, 189] width 10 height 10
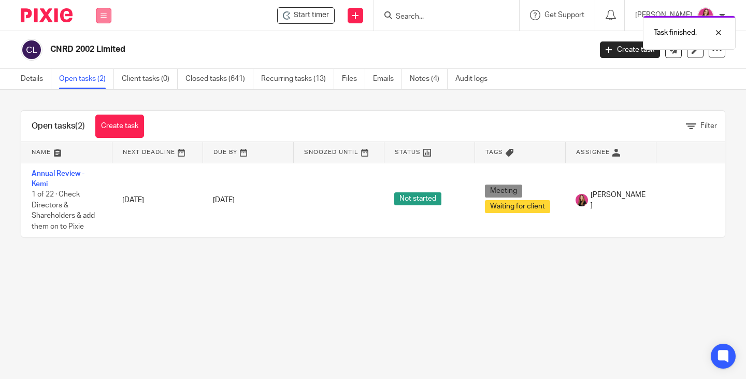
click at [101, 19] on button at bounding box center [104, 16] width 16 height 16
click at [99, 47] on link "Work" at bounding box center [98, 48] width 17 height 7
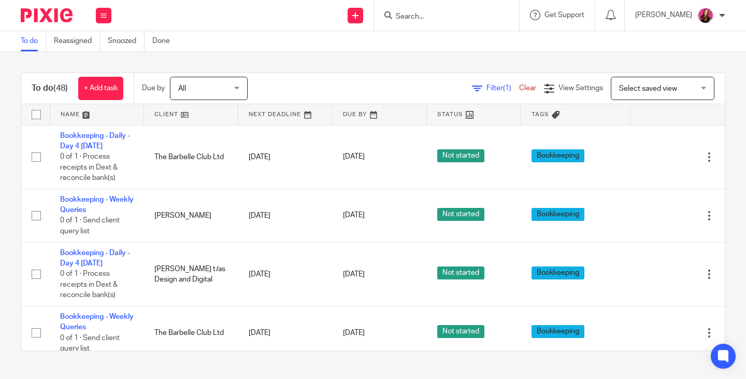
click at [425, 11] on form at bounding box center [450, 15] width 110 height 13
click at [428, 15] on input "Search" at bounding box center [441, 16] width 93 height 9
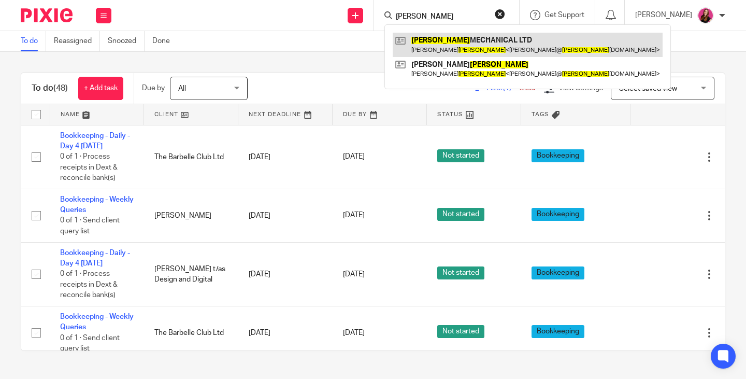
type input "allan"
click at [465, 48] on link at bounding box center [528, 45] width 270 height 24
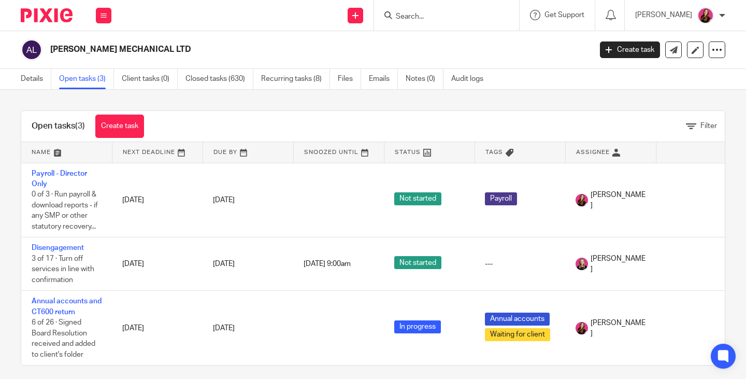
click at [80, 175] on link "Payroll - Director Only" at bounding box center [59, 179] width 55 height 18
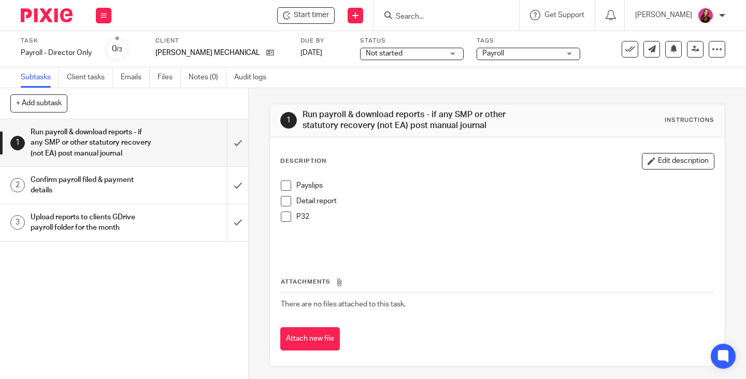
drag, startPoint x: 283, startPoint y: 183, endPoint x: 283, endPoint y: 201, distance: 17.1
click at [283, 183] on span at bounding box center [286, 185] width 10 height 10
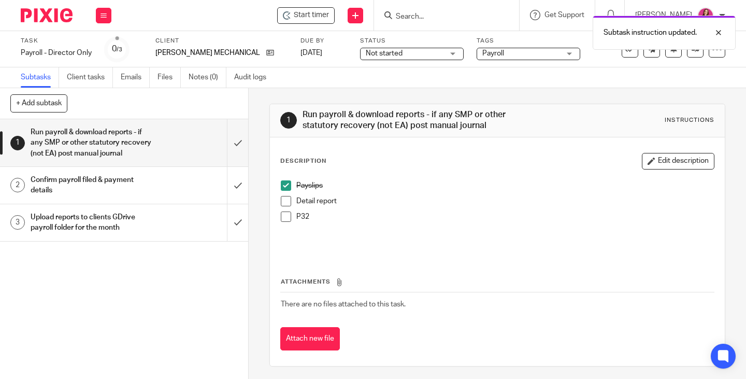
drag, startPoint x: 283, startPoint y: 202, endPoint x: 288, endPoint y: 216, distance: 14.3
click at [283, 202] on span at bounding box center [286, 201] width 10 height 10
click at [289, 216] on li "P32" at bounding box center [497, 219] width 433 height 16
click at [283, 219] on span at bounding box center [286, 216] width 10 height 10
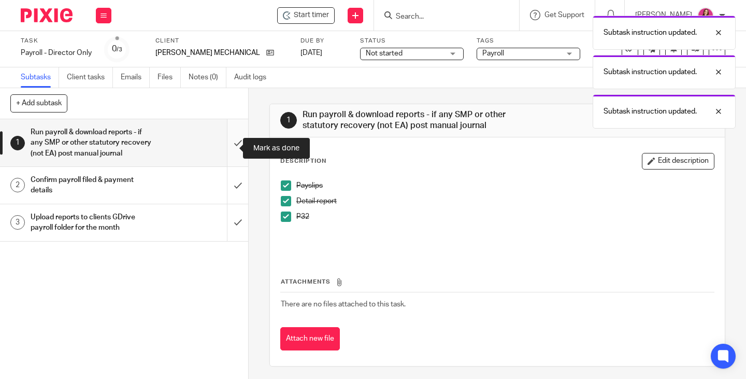
click at [228, 147] on input "submit" at bounding box center [124, 142] width 248 height 47
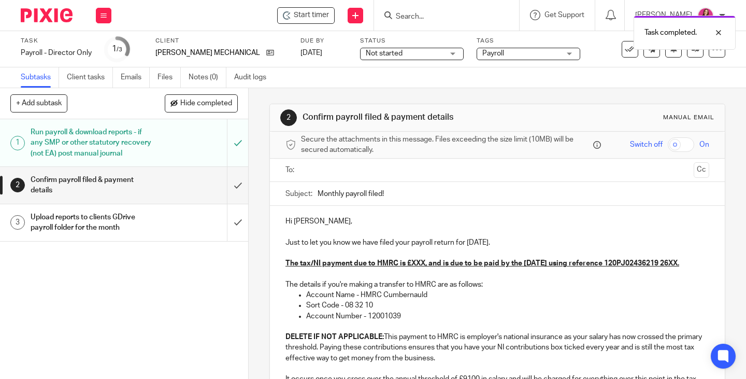
click at [448, 169] on input "text" at bounding box center [497, 170] width 385 height 12
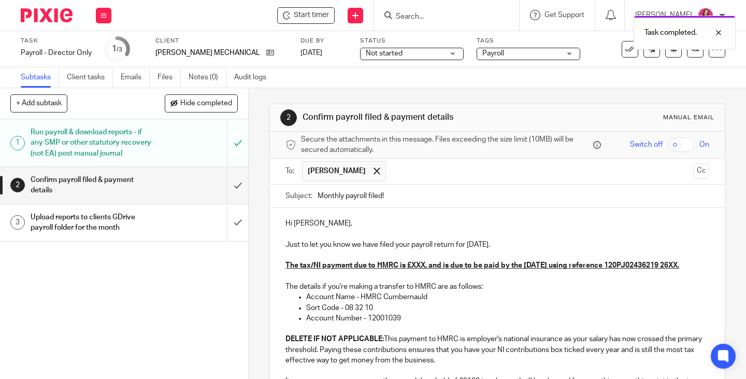
scroll to position [104, 0]
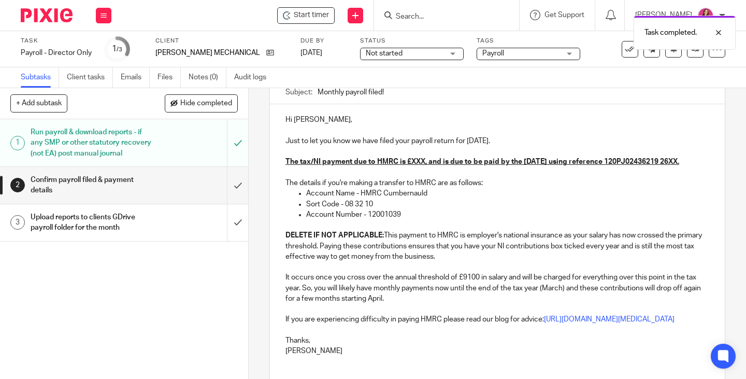
click at [519, 144] on p "Just to let you know we have filed your payroll return for August 2025." at bounding box center [498, 141] width 424 height 10
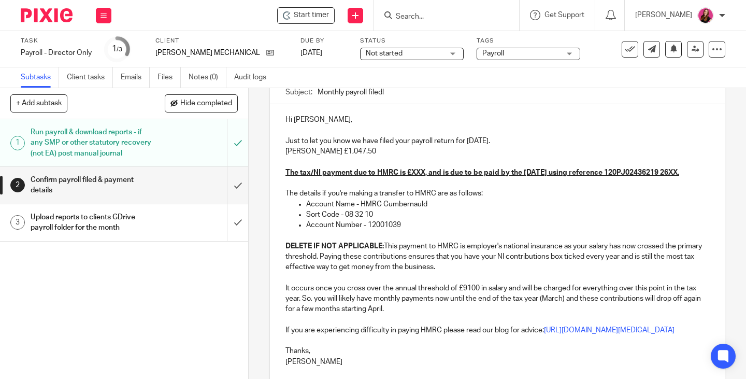
click at [422, 172] on u "The tax/NI payment due to HMRC is £XXX, and is due to be paid by the 22nd Septe…" at bounding box center [483, 172] width 394 height 7
click at [356, 176] on u "The tax/NI payment due to HMRC is £35.62, and is due to be paid by the 22nd Sep…" at bounding box center [485, 172] width 398 height 7
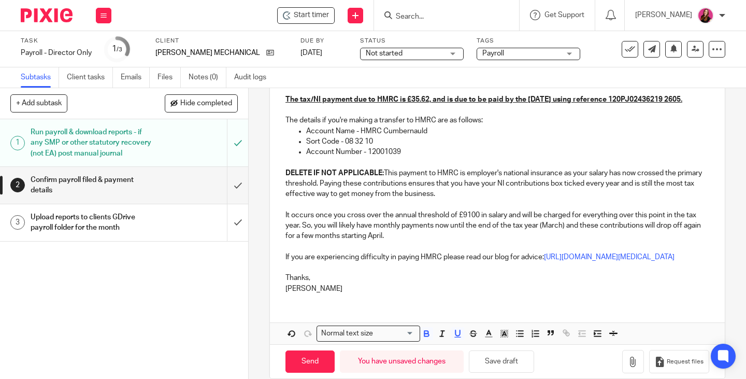
scroll to position [207, 0]
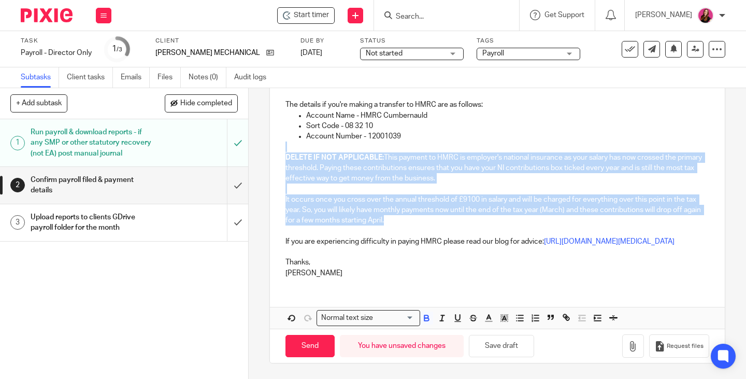
drag, startPoint x: 409, startPoint y: 219, endPoint x: 278, endPoint y: 146, distance: 150.1
click at [278, 146] on div "Hi David, Just to let you know we have filed your payroll return for August 202…" at bounding box center [497, 151] width 455 height 270
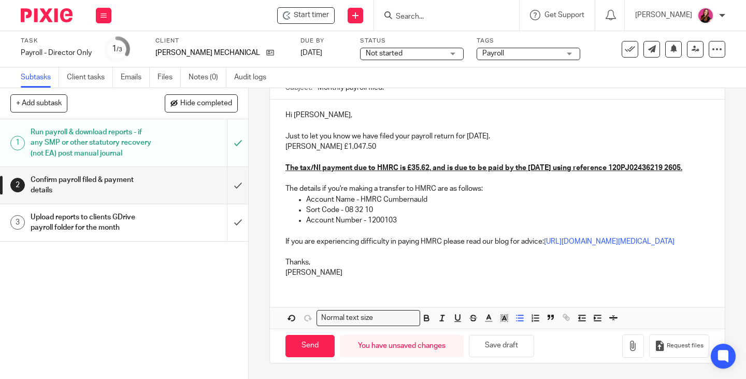
scroll to position [139, 0]
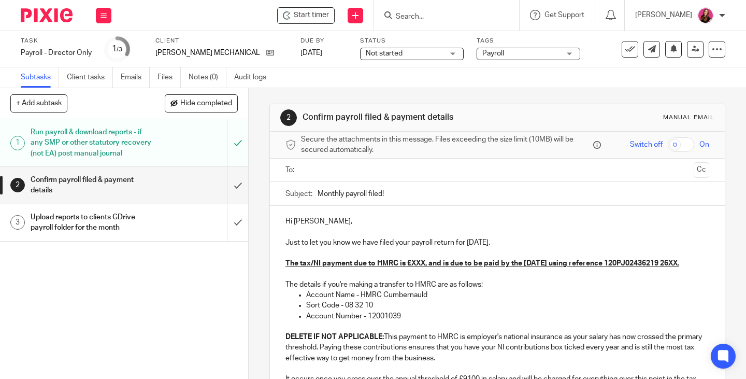
click at [533, 245] on p "Just to let you know we have filed your payroll return for [DATE]." at bounding box center [498, 242] width 424 height 10
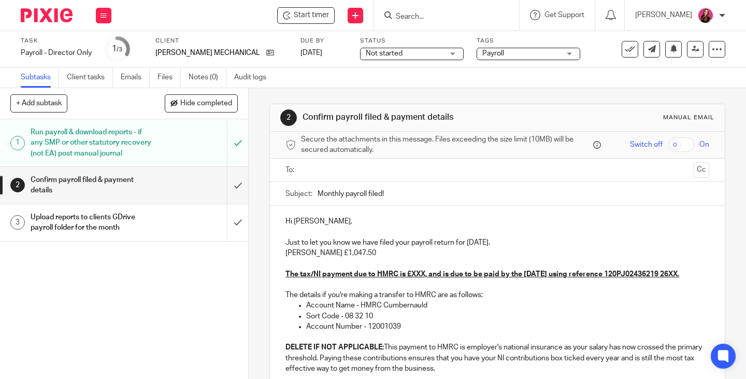
click at [422, 275] on u "The tax/NI payment due to HMRC is £XXX, and is due to be paid by the [DATE] usi…" at bounding box center [483, 274] width 394 height 7
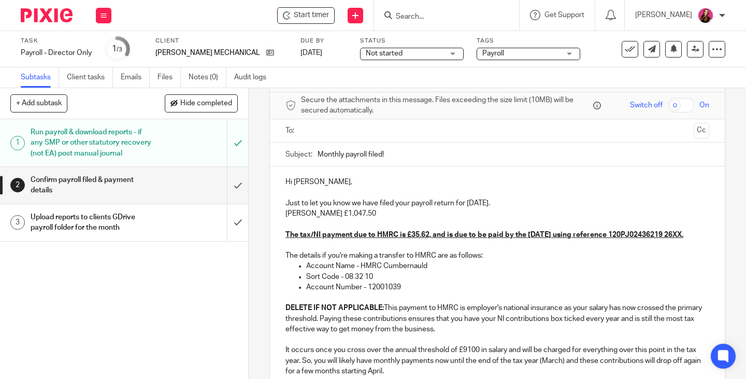
scroll to position [52, 0]
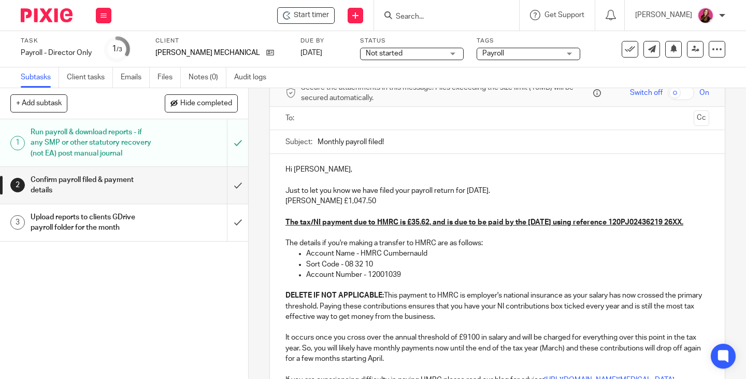
click at [356, 226] on u "The tax/NI payment due to HMRC is £35.62, and is due to be paid by the 22nd Sep…" at bounding box center [485, 222] width 398 height 7
click at [475, 269] on p "Sort Code - 08 32 10" at bounding box center [507, 264] width 403 height 10
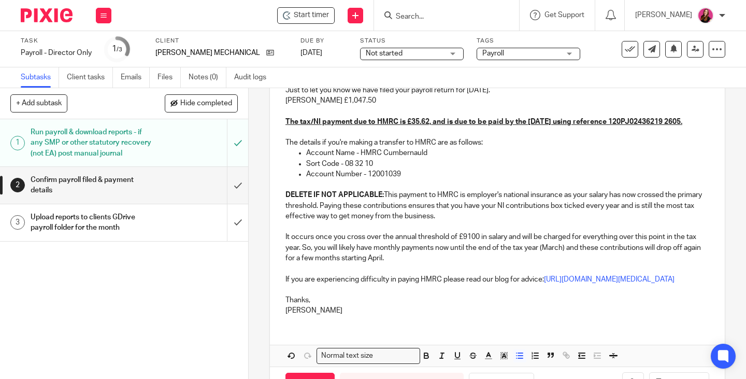
scroll to position [155, 0]
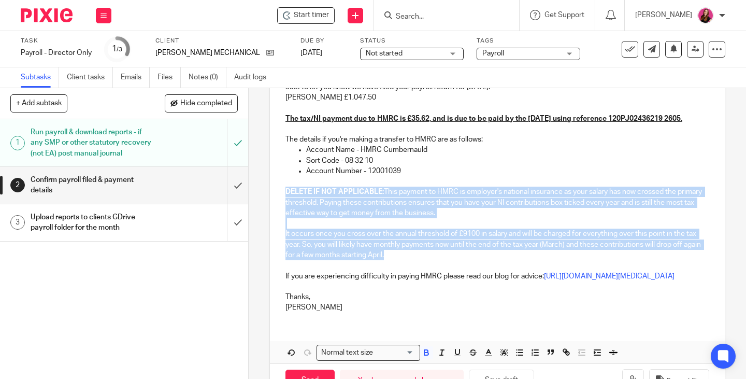
drag, startPoint x: 417, startPoint y: 264, endPoint x: 275, endPoint y: 202, distance: 155.3
click at [275, 202] on div "Hi David, Just to let you know we have filed your payroll return for August 202…" at bounding box center [497, 185] width 455 height 270
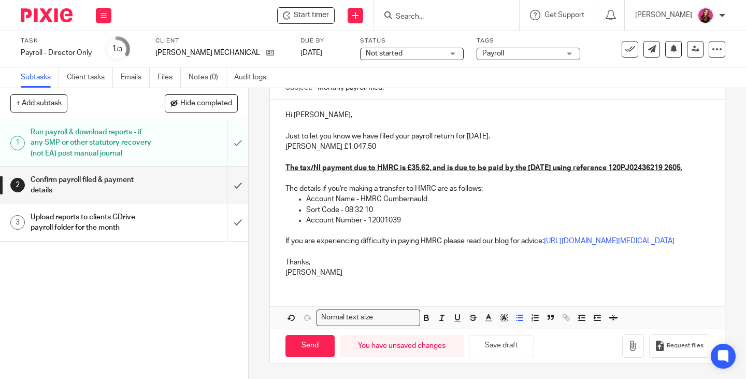
scroll to position [137, 0]
click at [305, 350] on input "Send" at bounding box center [310, 346] width 49 height 22
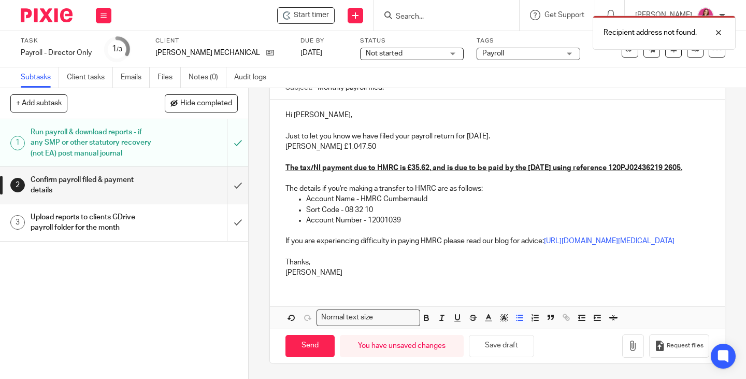
scroll to position [0, 0]
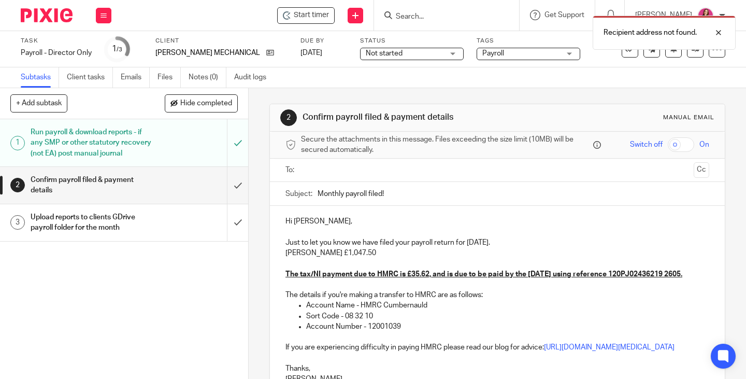
click at [506, 174] on input "text" at bounding box center [497, 170] width 385 height 12
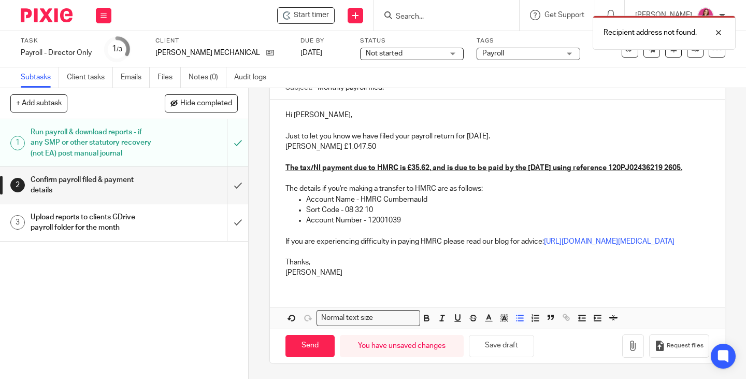
scroll to position [139, 0]
click at [300, 353] on input "Send" at bounding box center [310, 346] width 49 height 22
type input "Sent"
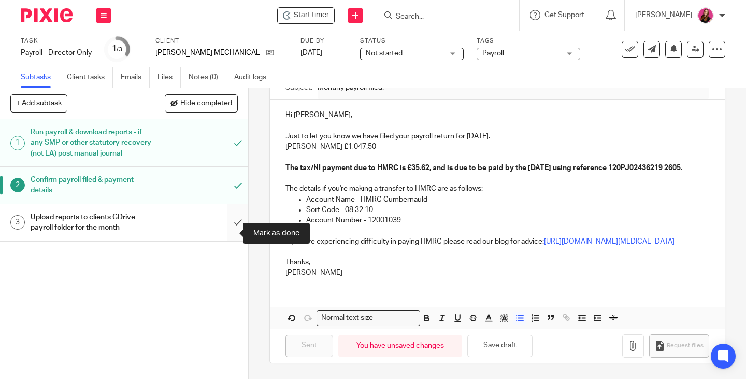
click at [229, 229] on input "submit" at bounding box center [124, 222] width 248 height 37
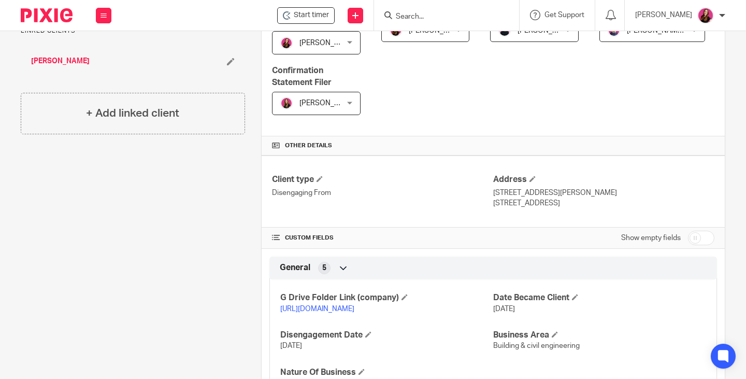
scroll to position [311, 0]
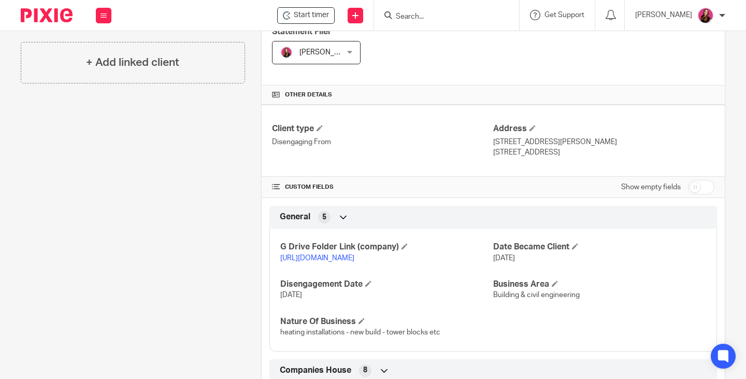
click at [333, 262] on link "[URL][DOMAIN_NAME]" at bounding box center [317, 257] width 74 height 7
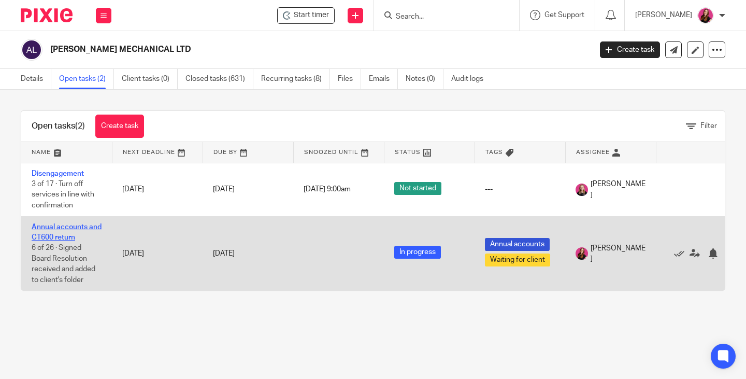
click at [74, 229] on link "Annual accounts and CT600 return" at bounding box center [67, 232] width 70 height 18
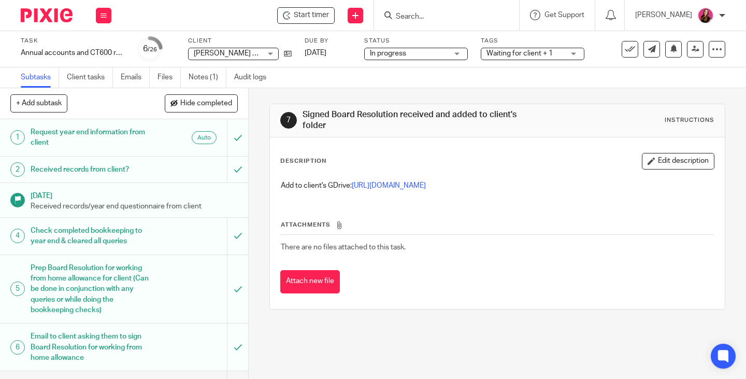
scroll to position [207, 0]
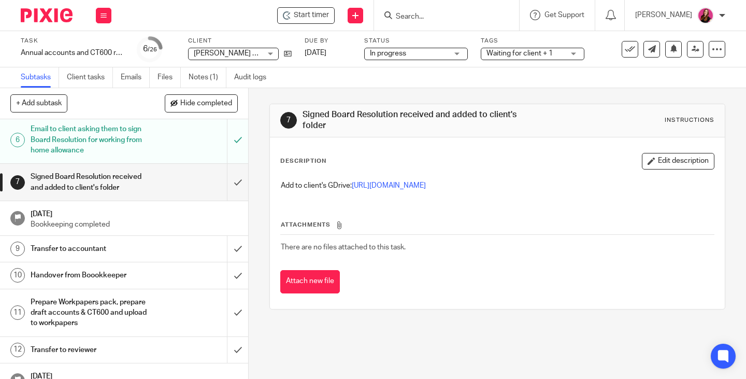
click at [102, 152] on h1 "Email to client asking them to sign Board Resolution for working from home allo…" at bounding box center [93, 139] width 124 height 37
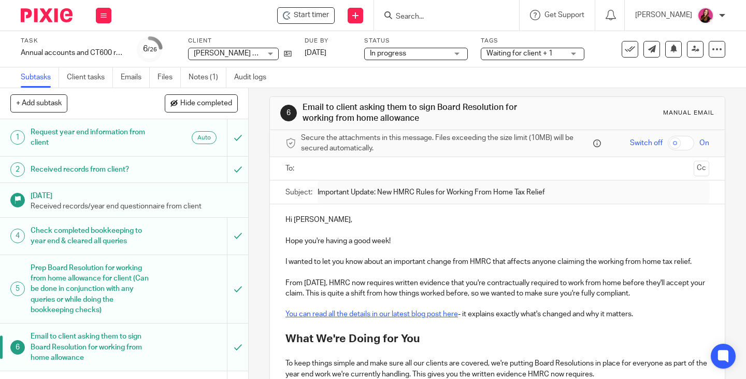
scroll to position [104, 0]
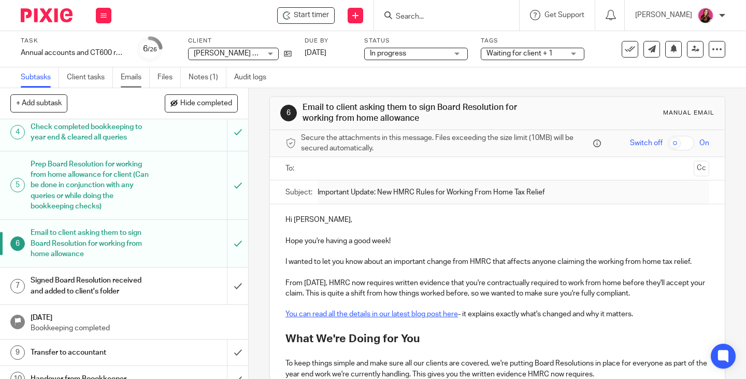
click at [134, 80] on link "Emails" at bounding box center [135, 77] width 29 height 20
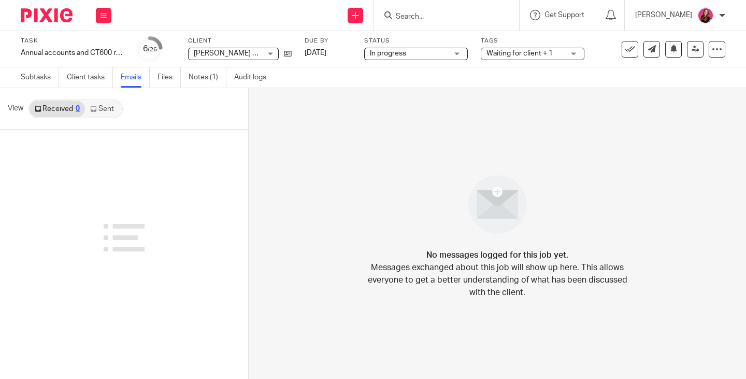
click at [107, 113] on link "Sent" at bounding box center [103, 109] width 36 height 17
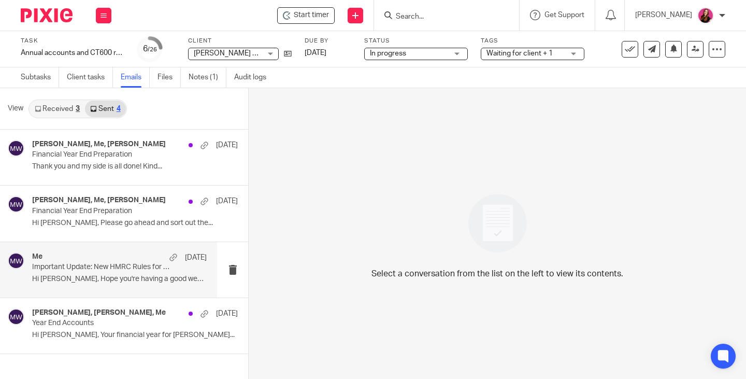
click at [110, 260] on div "Me [DATE]" at bounding box center [119, 257] width 175 height 10
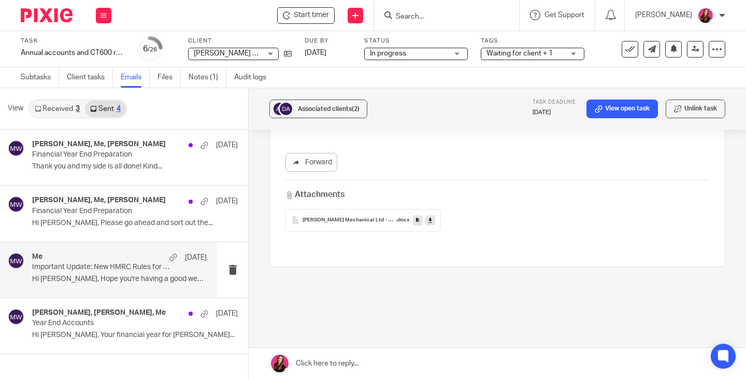
scroll to position [509, 0]
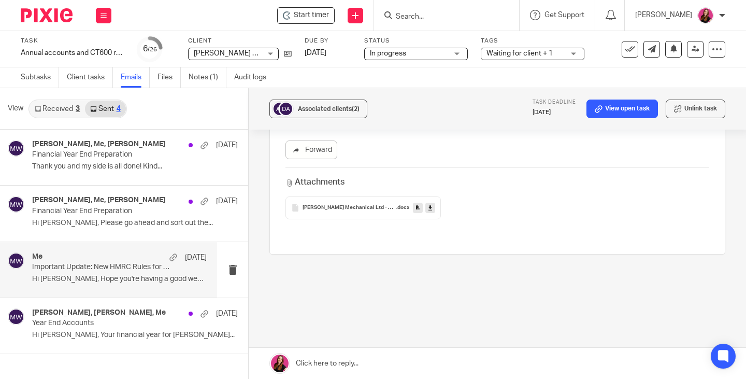
click at [354, 360] on link at bounding box center [497, 363] width 497 height 31
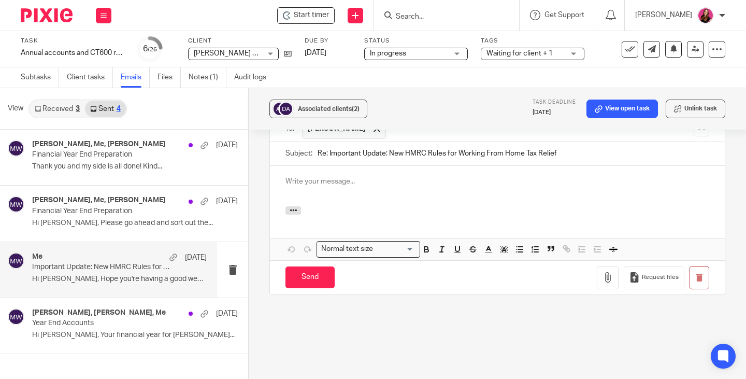
scroll to position [0, 0]
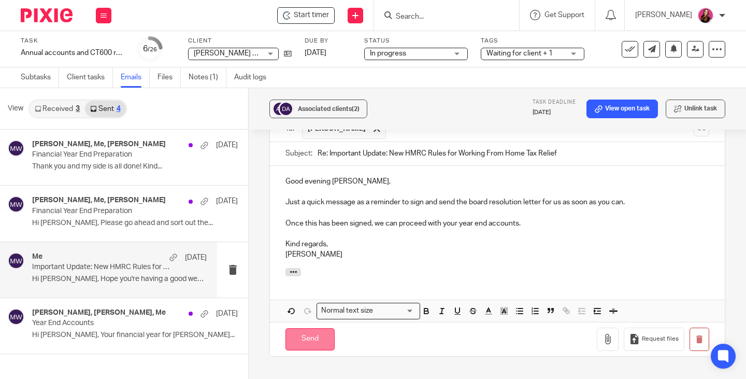
click at [300, 330] on input "Send" at bounding box center [310, 339] width 49 height 22
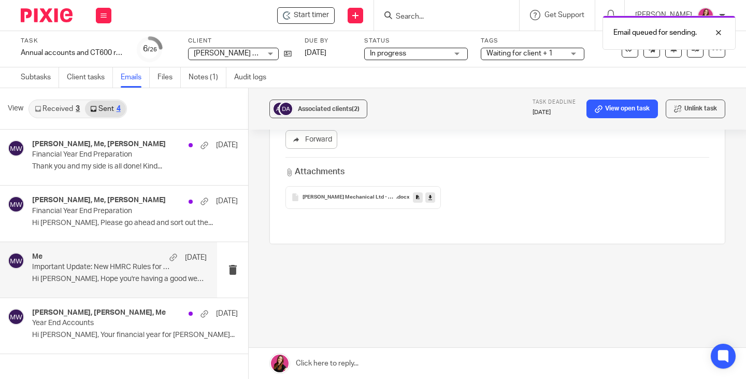
scroll to position [509, 0]
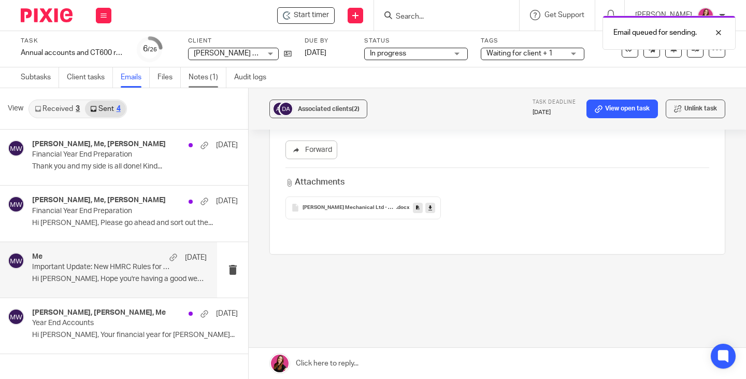
click at [207, 80] on link "Notes (1)" at bounding box center [208, 77] width 38 height 20
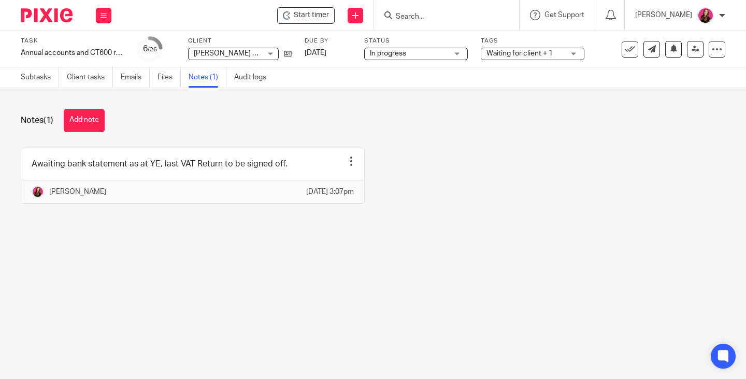
click at [81, 123] on button "Add note" at bounding box center [84, 120] width 41 height 23
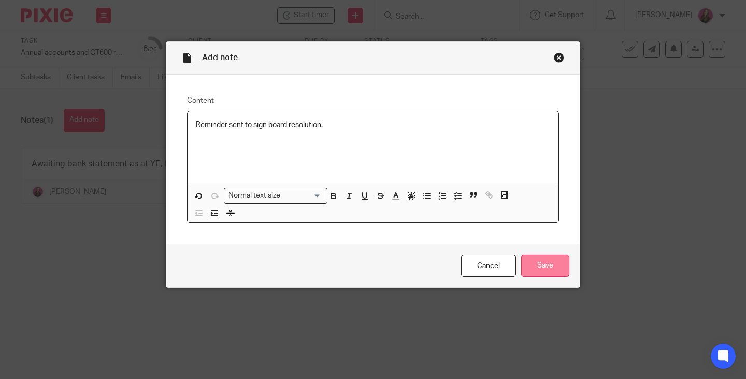
click at [551, 272] on input "Save" at bounding box center [545, 265] width 48 height 22
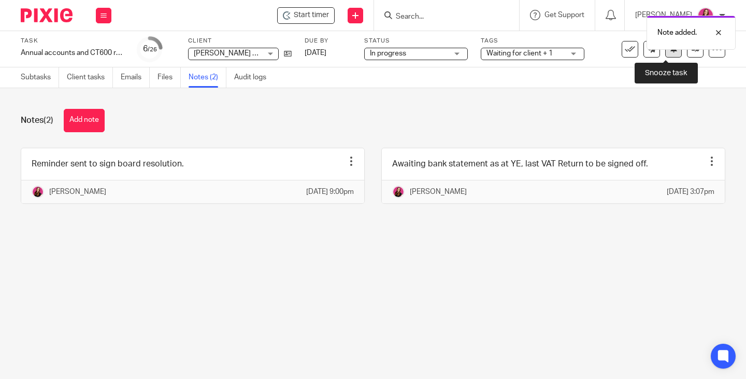
click at [670, 52] on icon at bounding box center [674, 49] width 8 height 8
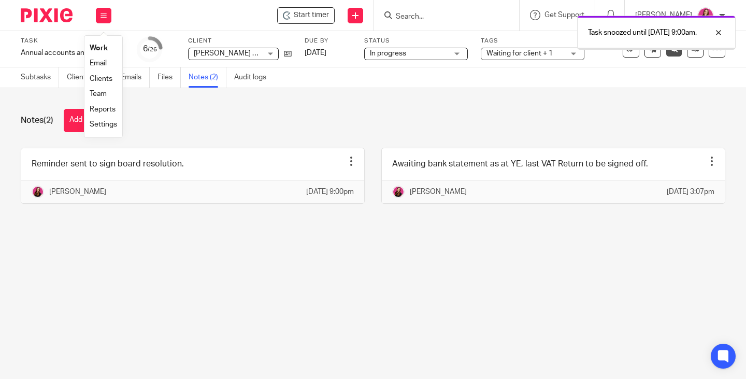
click at [96, 50] on link "Work" at bounding box center [99, 48] width 18 height 7
